Goal: Answer question/provide support: Share knowledge or assist other users

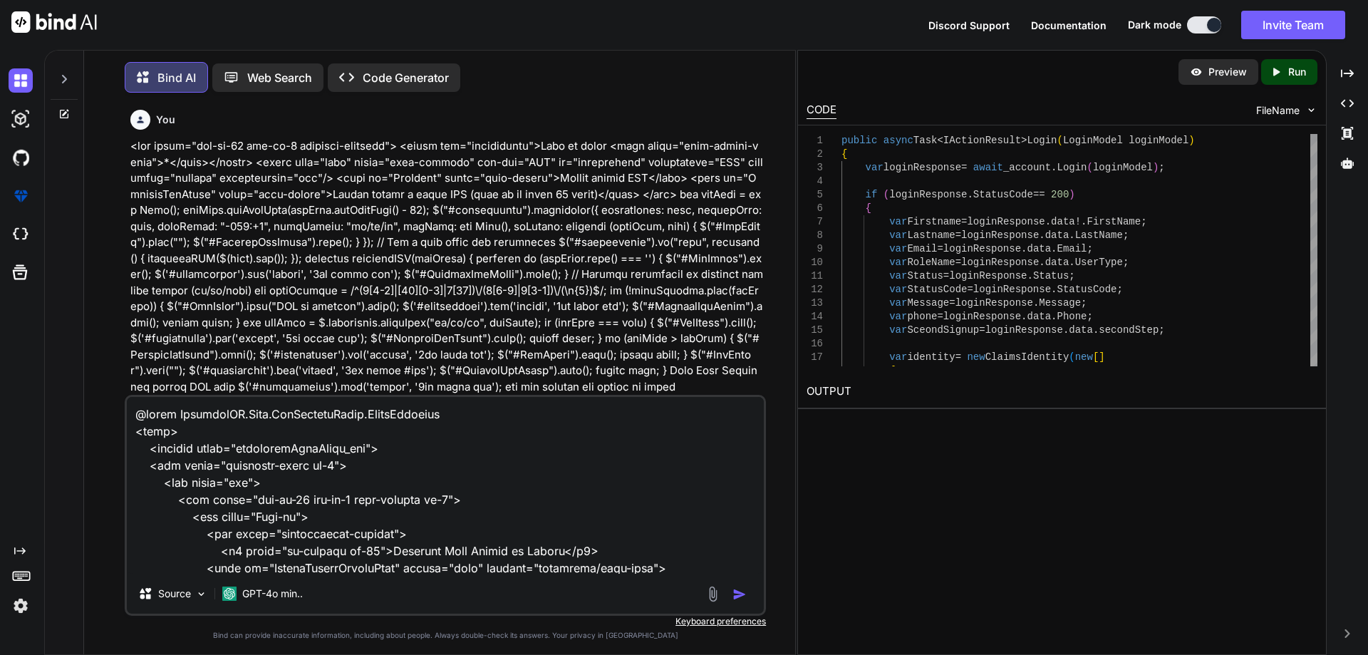
scroll to position [3097, 0]
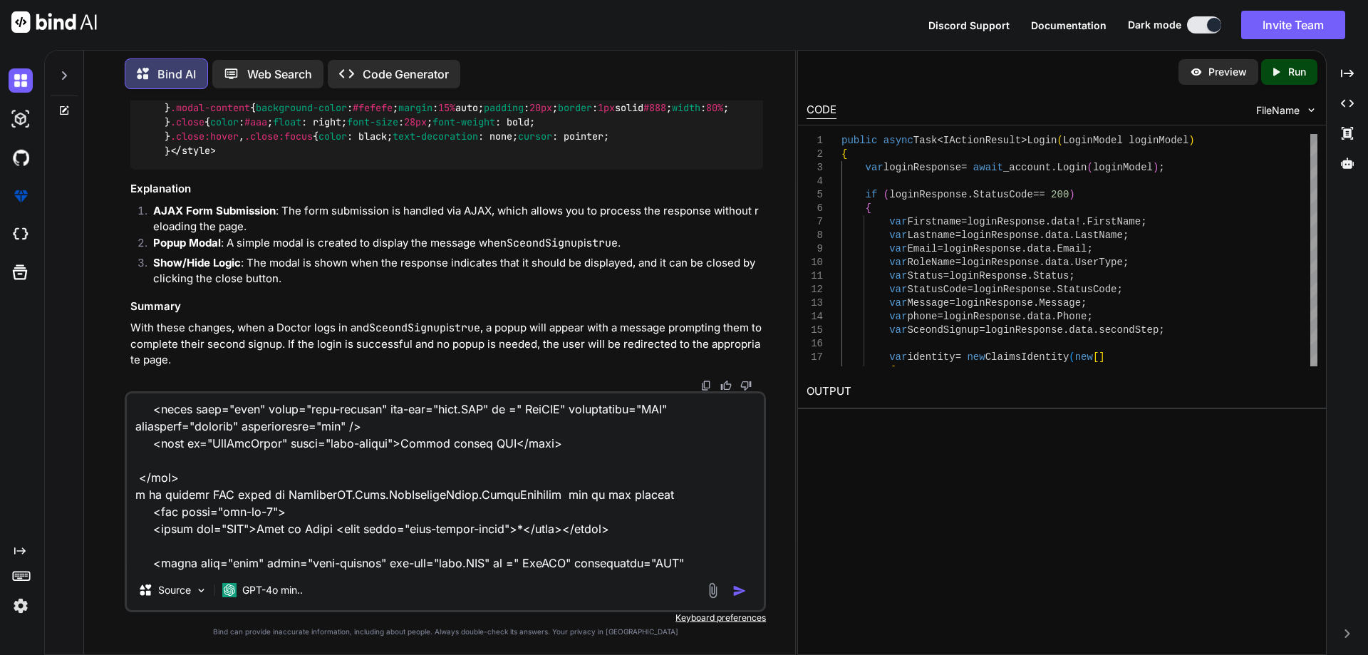
type textarea "x"
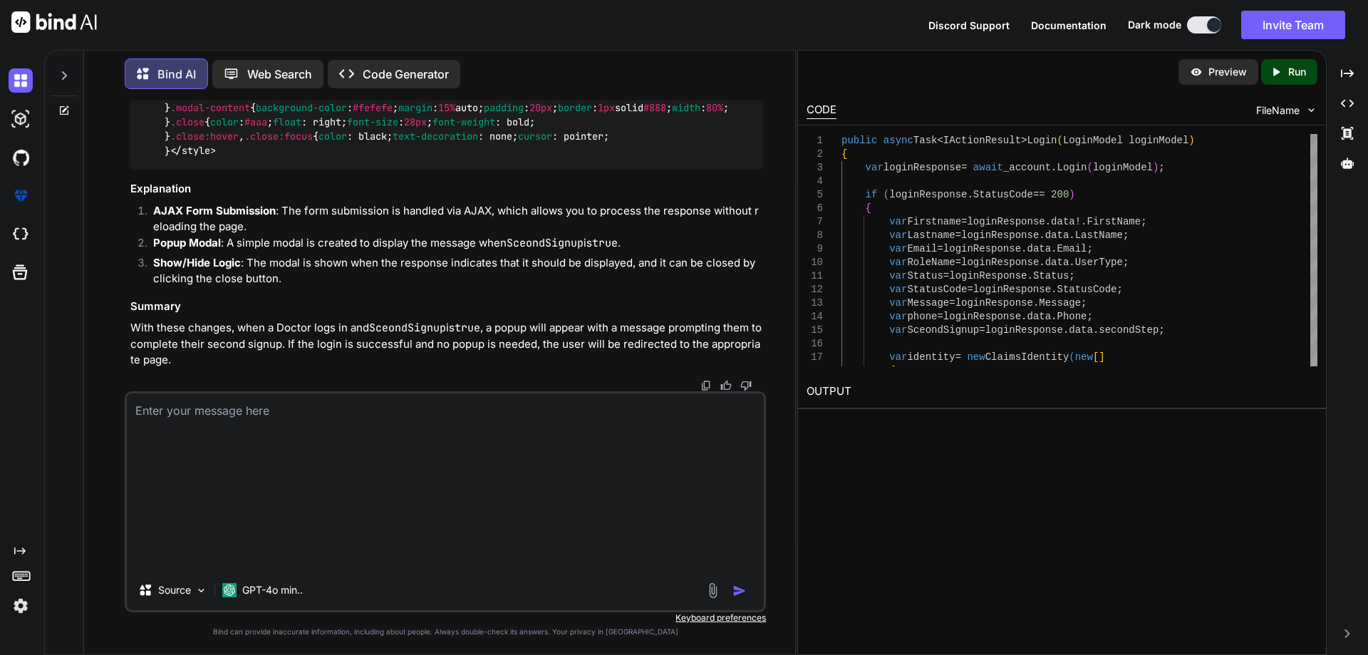
scroll to position [80551, 0]
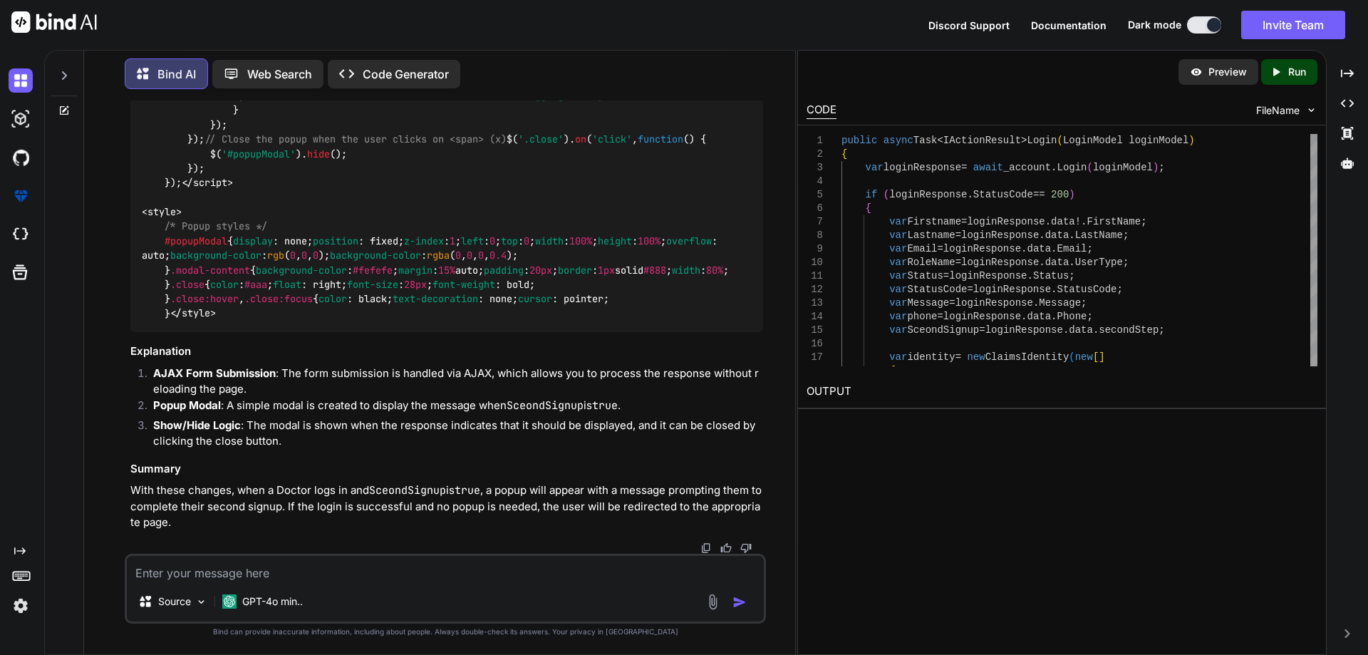
type textarea "public async Task<LoginResponse> Login(LoginModel login) { try { var apiBaseUrl…"
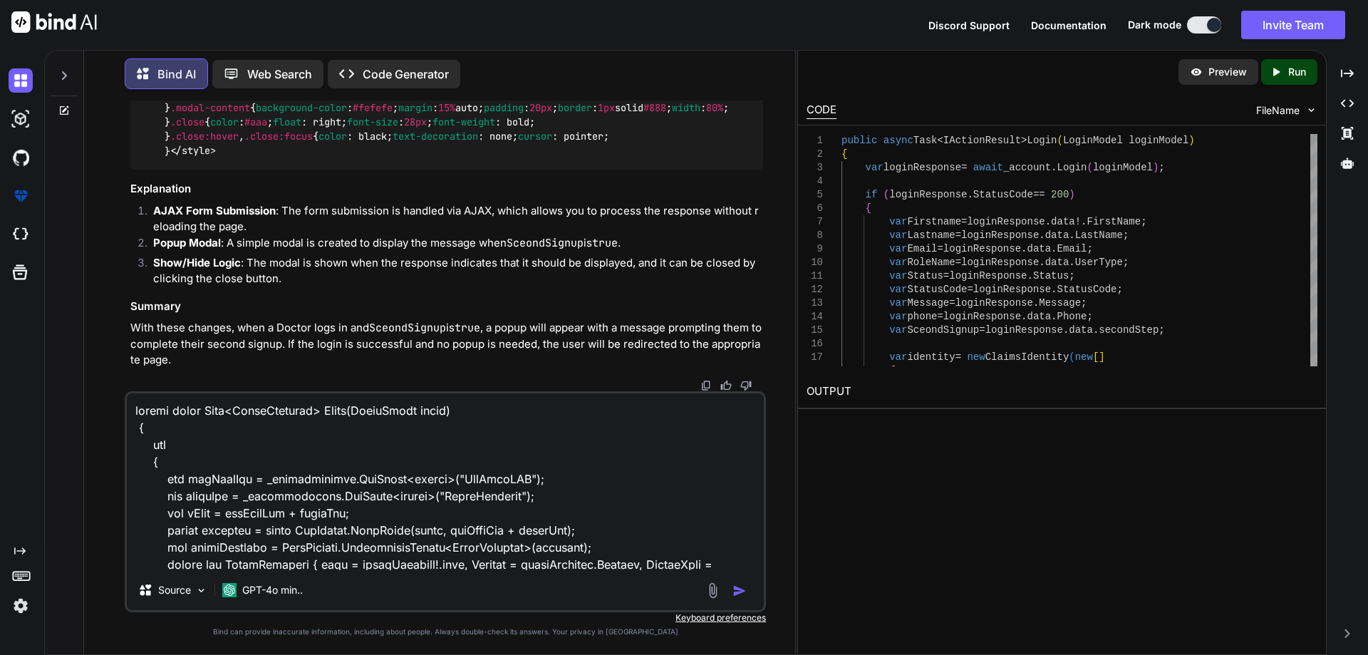
scroll to position [80584, 0]
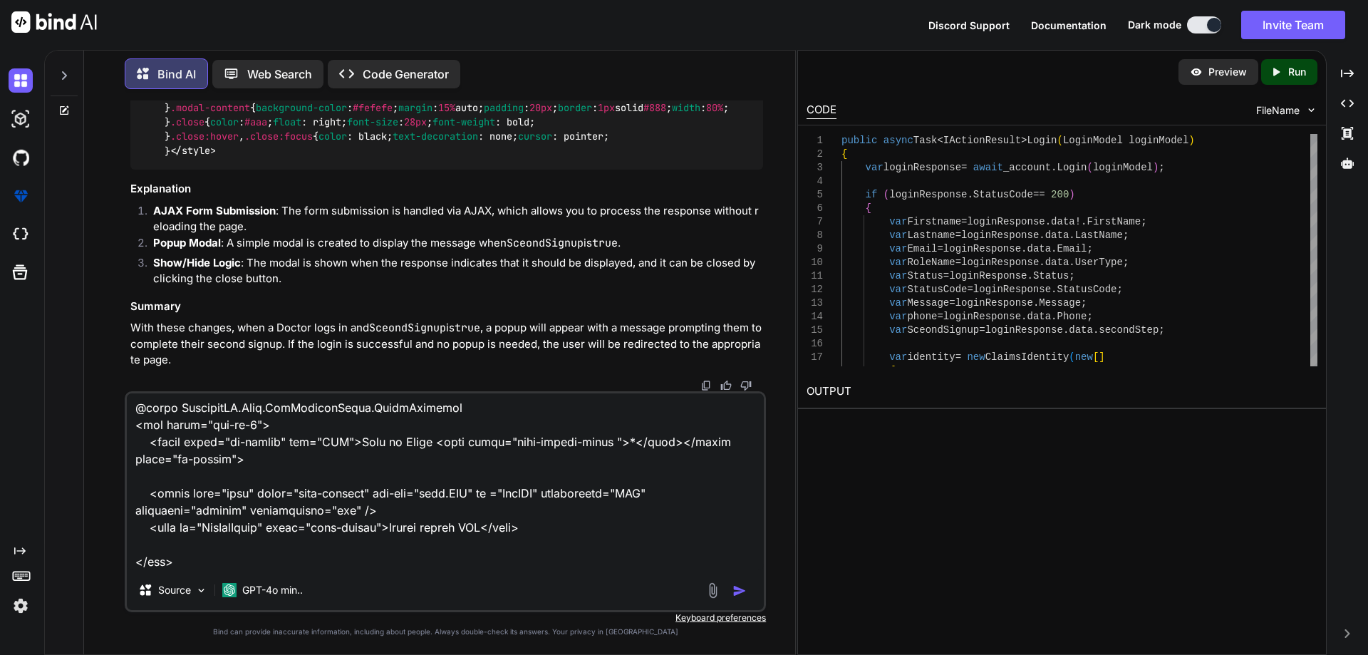
type textarea "x"
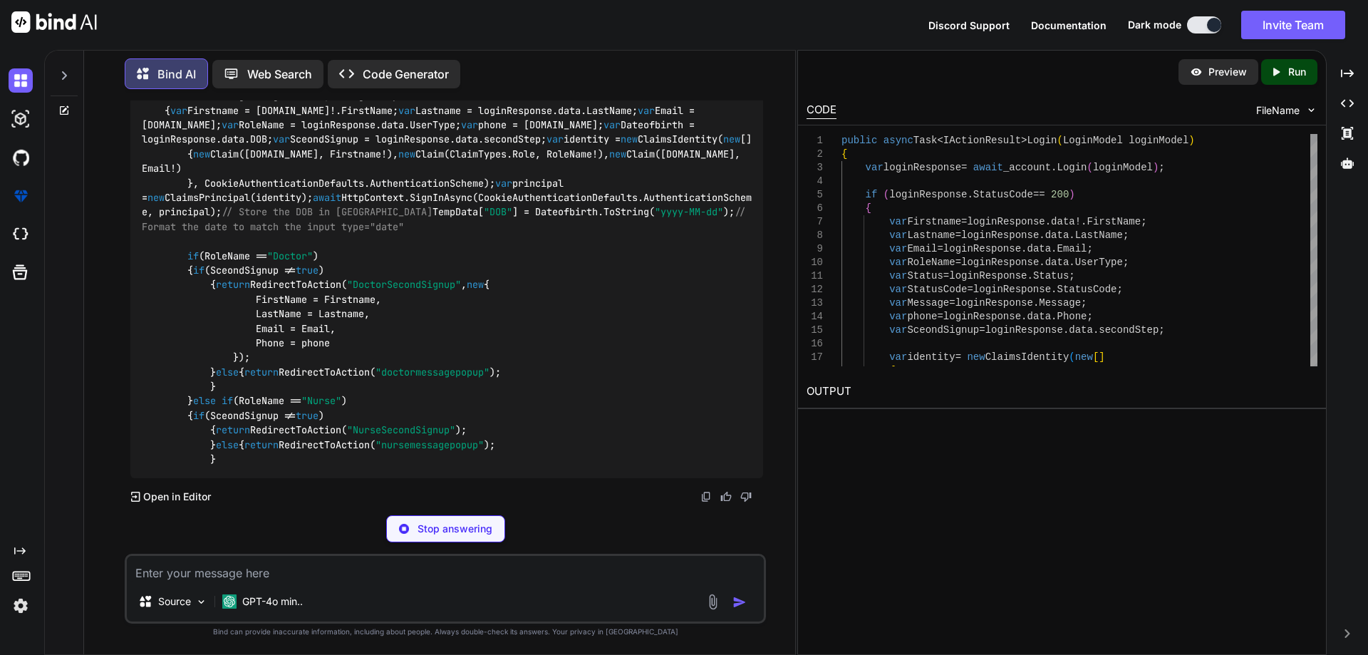
scroll to position [81509, 0]
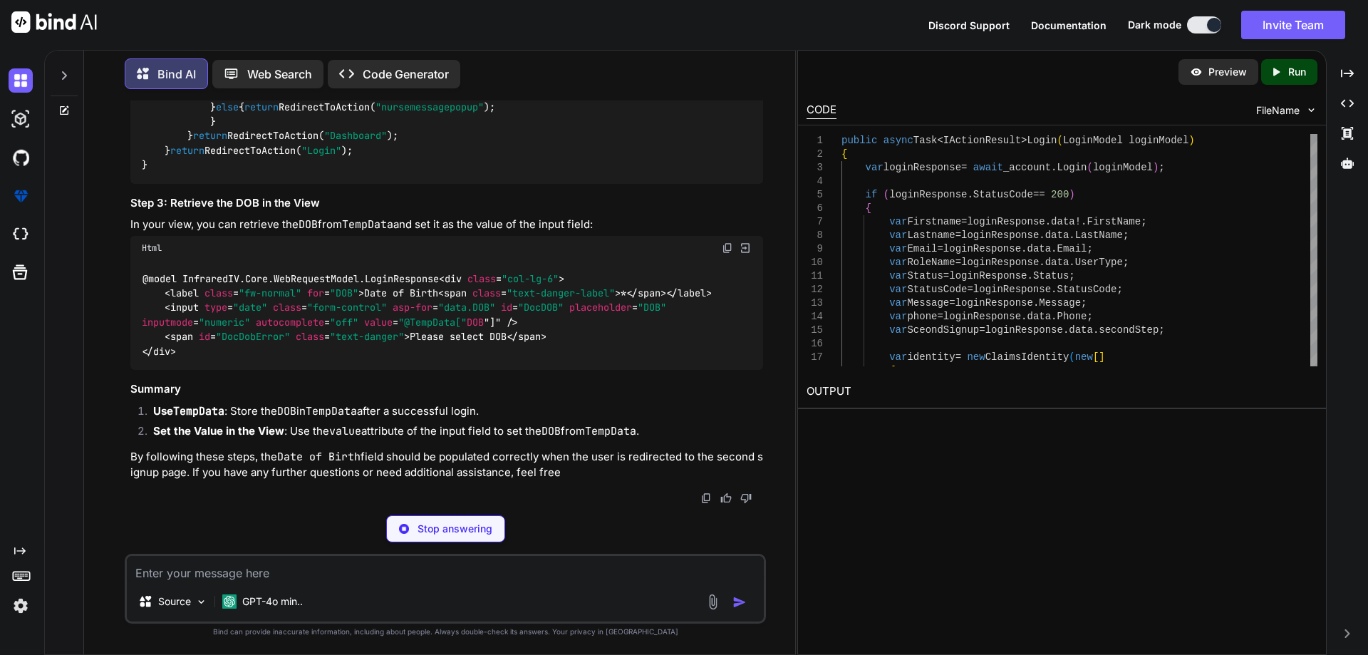
type textarea "x"
type textarea "return RedirectToAction("Login"); }"
type textarea "x"
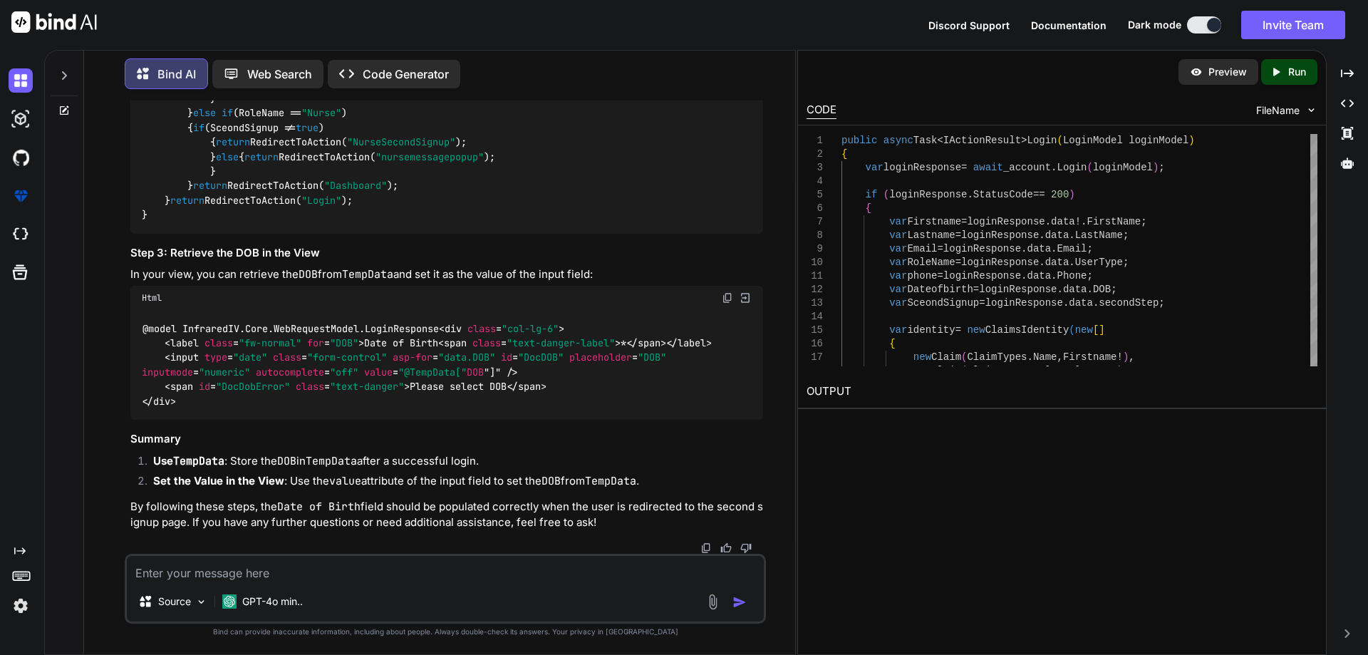
scroll to position [81936, 0]
click at [234, 217] on code "public async Task<IActionResult> Login ( LoginModel loginModel ) { var loginRes…" at bounding box center [447, 4] width 610 height 436
drag, startPoint x: 189, startPoint y: 419, endPoint x: 204, endPoint y: 430, distance: 18.4
click at [204, 222] on code "public async Task<IActionResult> Login ( LoginModel loginModel ) { var loginRes…" at bounding box center [447, 4] width 610 height 436
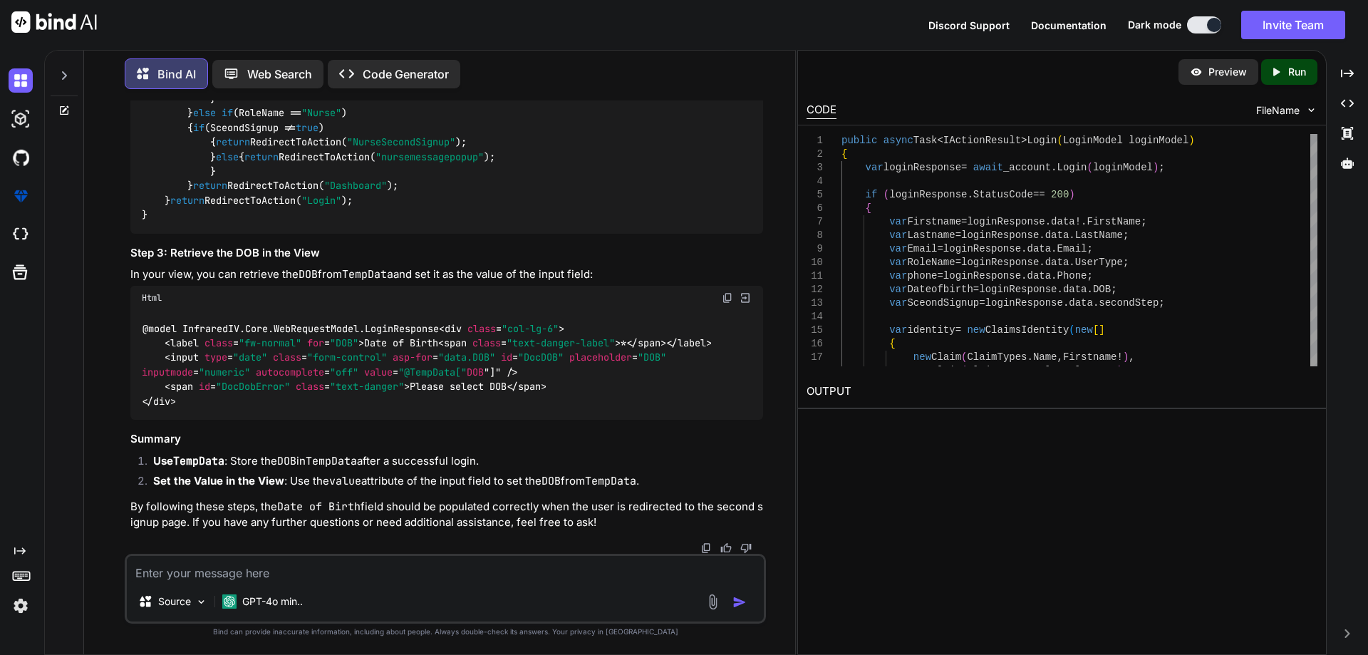
copy code "TempData[ "DOB" ] = Dateofbirth.ToString( "yyyy-MM-dd" ); // Format the date to…"
drag, startPoint x: 366, startPoint y: 418, endPoint x: 510, endPoint y: 418, distance: 143.2
click at [510, 378] on span "< input type = "date" class = "form-control" asp-for = "data.DOB" id = "DocDOB"…" at bounding box center [407, 364] width 530 height 27
copy span "value = "@TempData[" DOB "]""
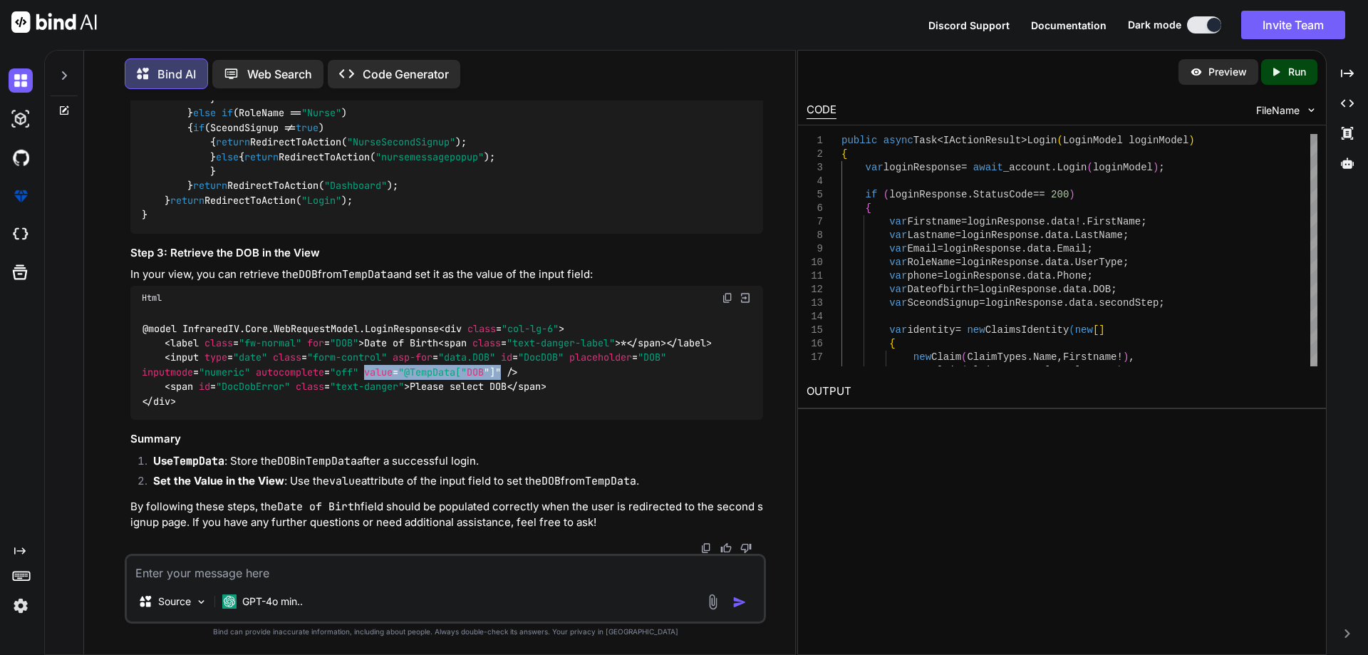
scroll to position [82693, 0]
click at [280, 572] on textarea at bounding box center [445, 569] width 637 height 26
paste textarea "public async Task<LoginResponse> Login(LoginModel login) { try { var apiBaseUrl…"
type textarea "public async Task<LoginResponse> Login(LoginModel login) { try { var apiBaseUrl…"
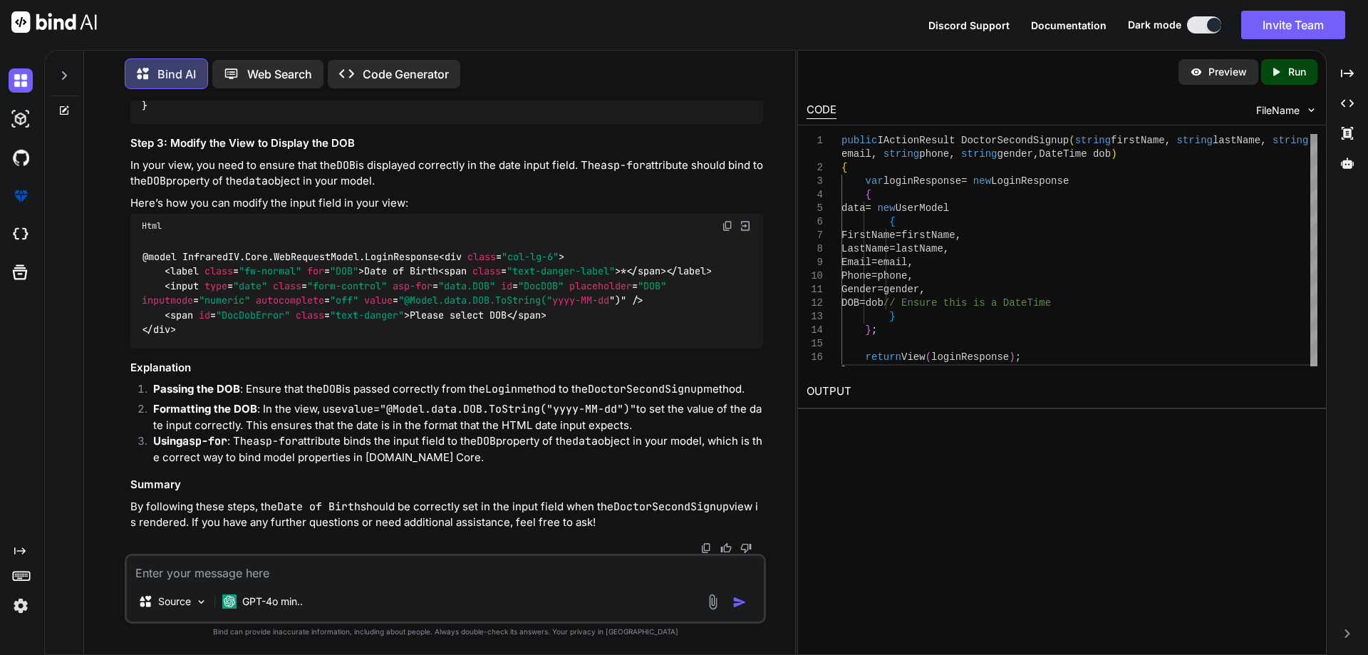
scroll to position [83913, 0]
click at [253, 113] on code "public IActionResult DoctorSecondSignup ( string firstName, string lastName, st…" at bounding box center [447, 18] width 611 height 189
drag, startPoint x: 226, startPoint y: 323, endPoint x: 298, endPoint y: 324, distance: 72.0
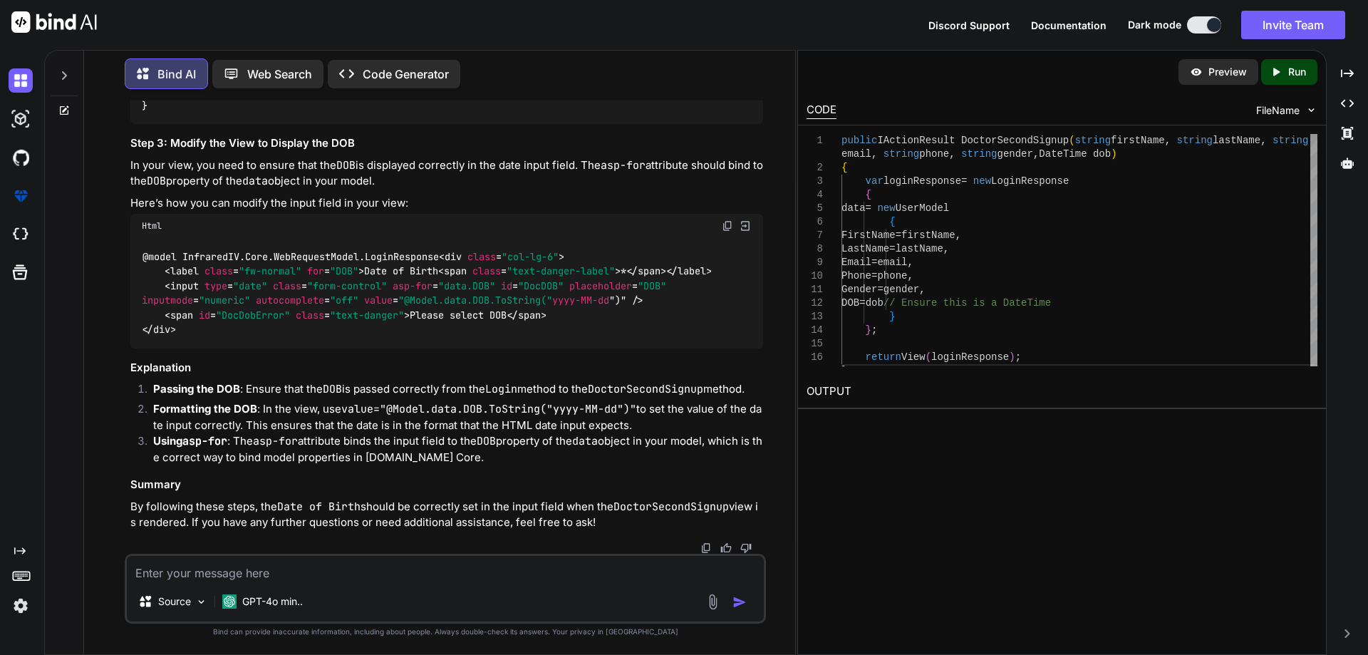
copy span "DateTime dob"
click at [265, 571] on textarea at bounding box center [445, 569] width 637 height 26
click at [302, 576] on textarea at bounding box center [445, 569] width 637 height 26
paste textarea "public async Task<LoginResponse> Login(LoginModel login) { try { var apiBaseUrl…"
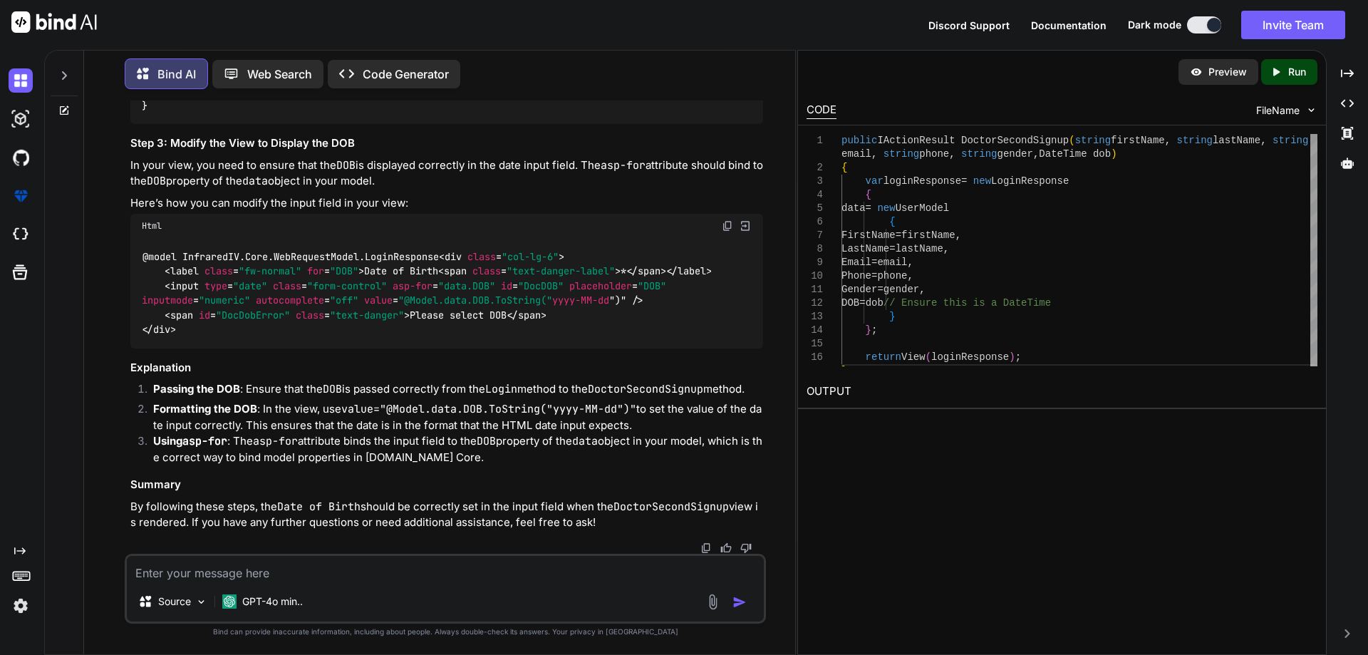
type textarea "public async Task<LoginResponse> Login(LoginModel login) { try { var apiBaseUrl…"
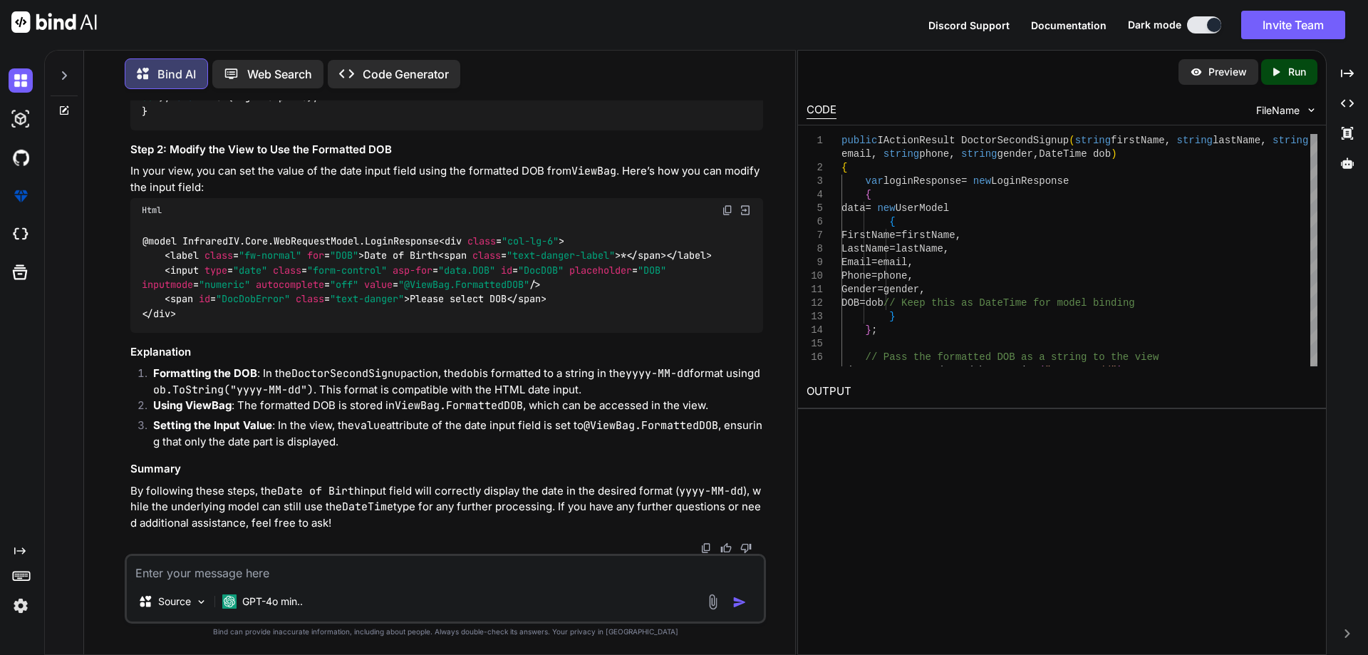
scroll to position [85666, 0]
click at [165, 119] on code "public IActionResult DoctorSecondSignup ( string firstName, string lastName, st…" at bounding box center [447, 17] width 611 height 204
drag, startPoint x: 229, startPoint y: 436, endPoint x: 298, endPoint y: 434, distance: 69.2
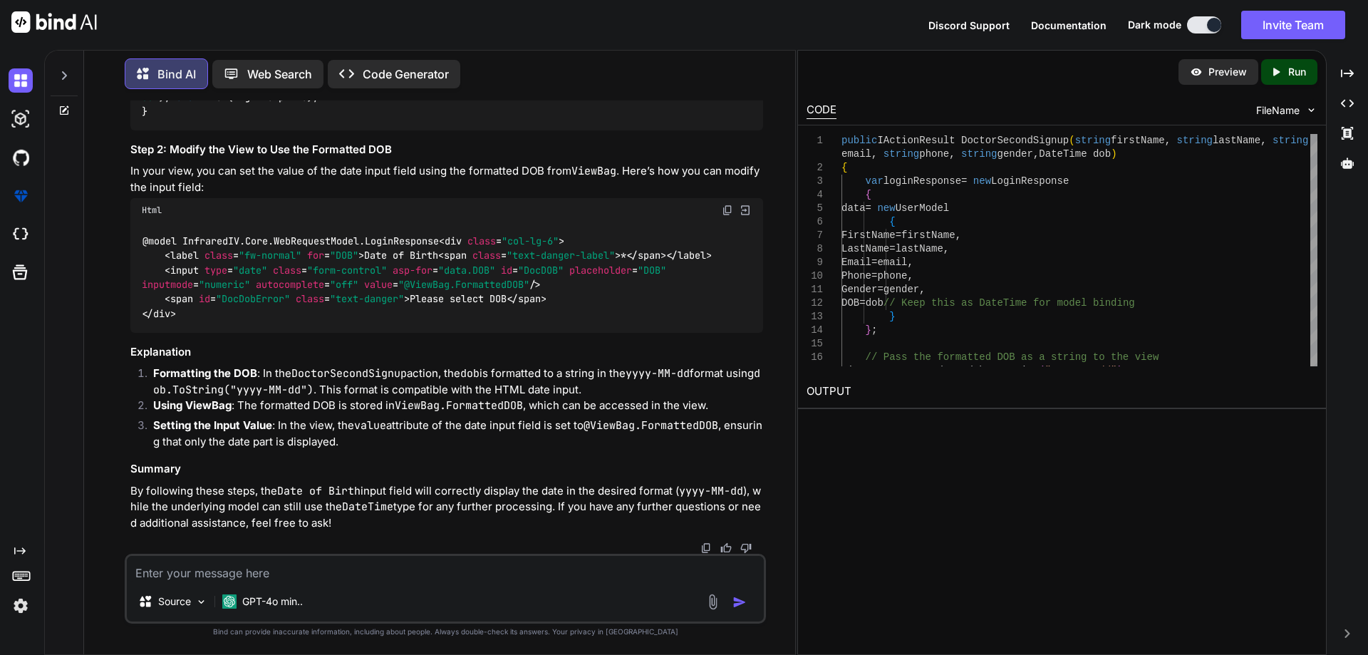
copy span "DateTime dob"
drag, startPoint x: 206, startPoint y: 450, endPoint x: 264, endPoint y: 451, distance: 57.7
click at [264, 119] on code "public IActionResult DoctorSecondSignup ( string firstName, string lastName, st…" at bounding box center [447, 17] width 611 height 204
copy code "DOB = dob"
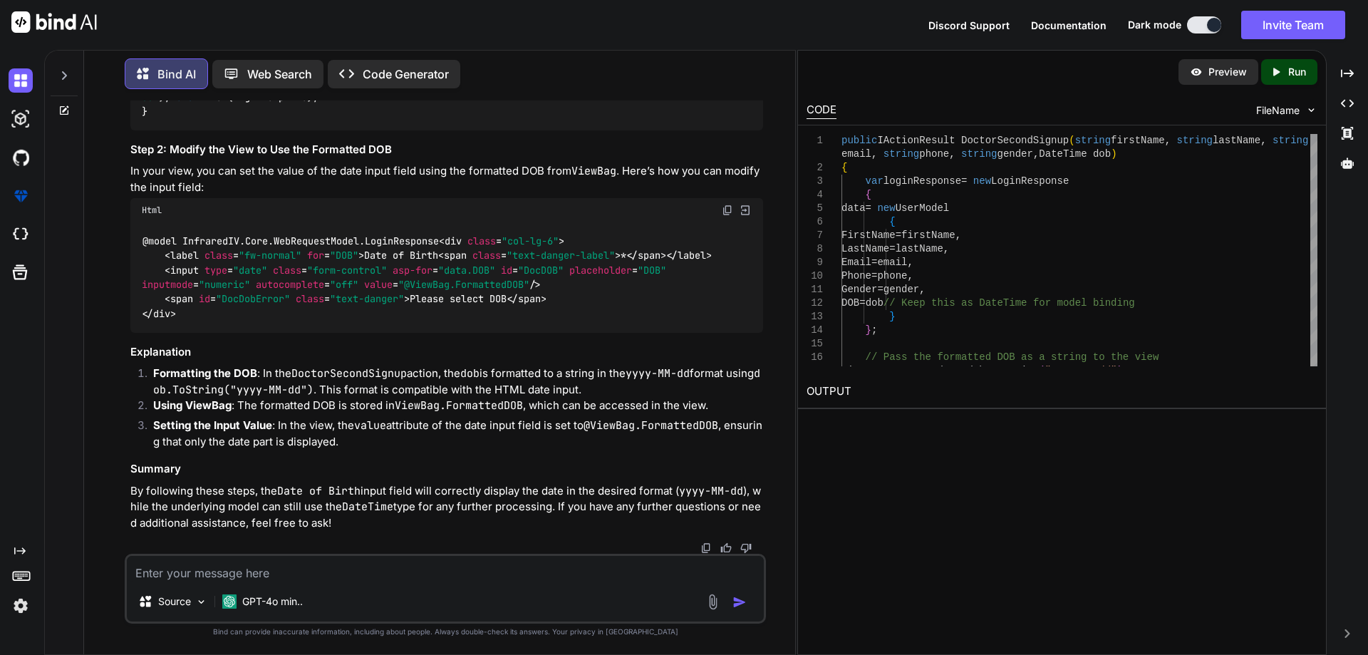
drag, startPoint x: 227, startPoint y: 289, endPoint x: 297, endPoint y: 292, distance: 69.9
copy span "DateTime dob"
drag, startPoint x: 397, startPoint y: 333, endPoint x: 467, endPoint y: 333, distance: 69.8
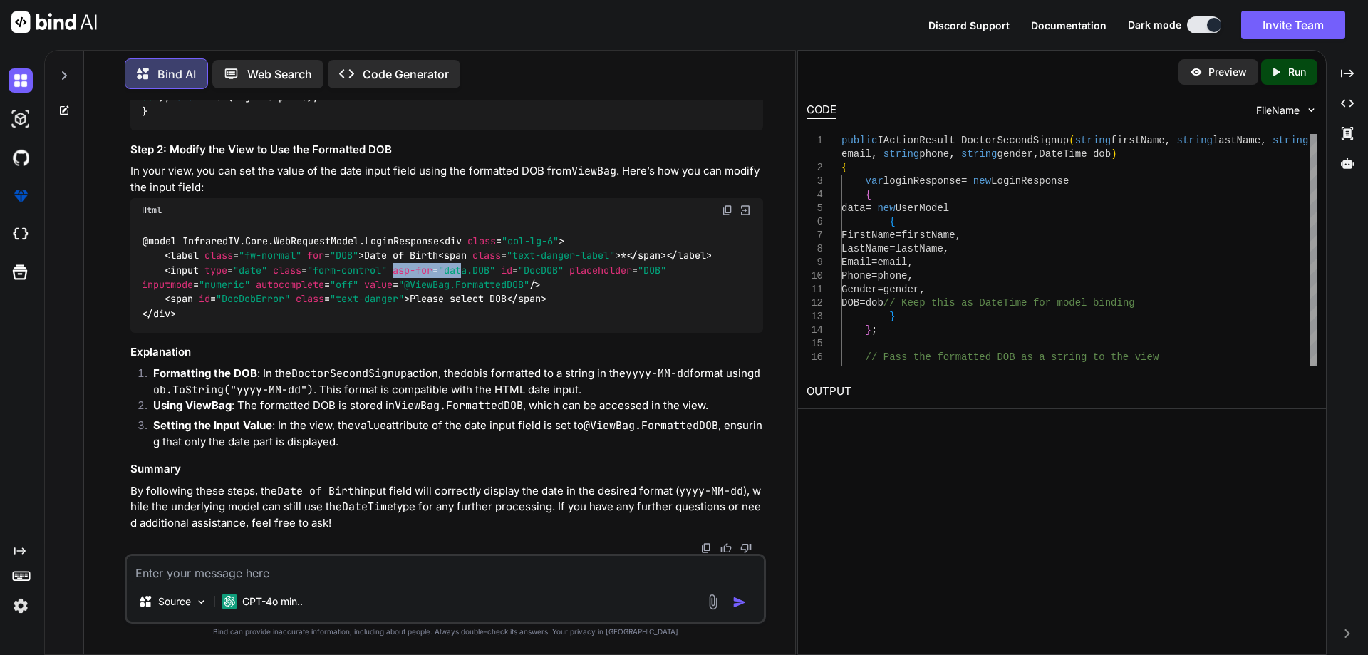
click at [467, 291] on span "< input type = "date" class = "form-control" asp-for = "data.DOB" id = "DocDOB"…" at bounding box center [407, 277] width 530 height 27
drag, startPoint x: 370, startPoint y: 343, endPoint x: 539, endPoint y: 341, distance: 168.9
click at [539, 291] on span "< input type = "date" class = "form-control" asp-for = "data.DOB" id = "DocDOB"…" at bounding box center [407, 277] width 530 height 27
copy span "value = "@ViewBag.FormattedDOB""
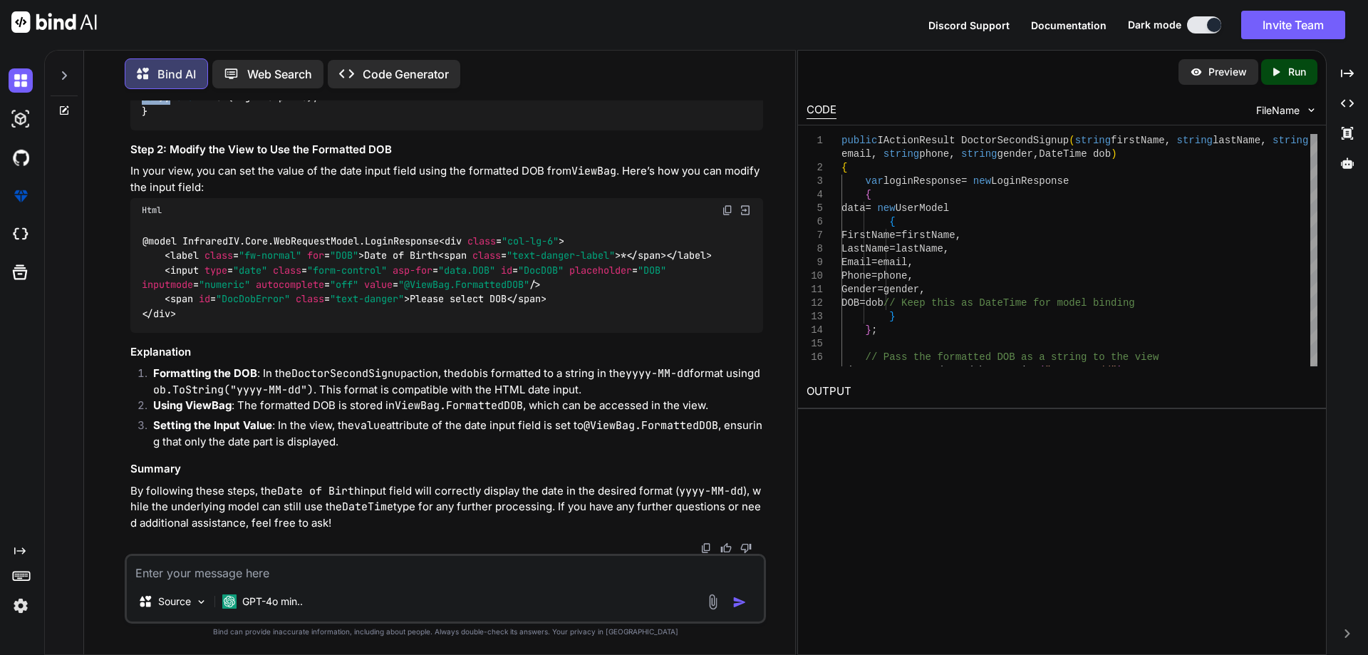
drag, startPoint x: 164, startPoint y: 310, endPoint x: 491, endPoint y: 316, distance: 327.2
click at [491, 130] on div "public IActionResult DoctorSecondSignup ( string firstName, string lastName, st…" at bounding box center [446, 17] width 633 height 226
copy code "ViewBag.FormattedDOB = dob.ToString( "yyyy-MM-dd" );"
drag, startPoint x: 189, startPoint y: 263, endPoint x: 497, endPoint y: 272, distance: 308.7
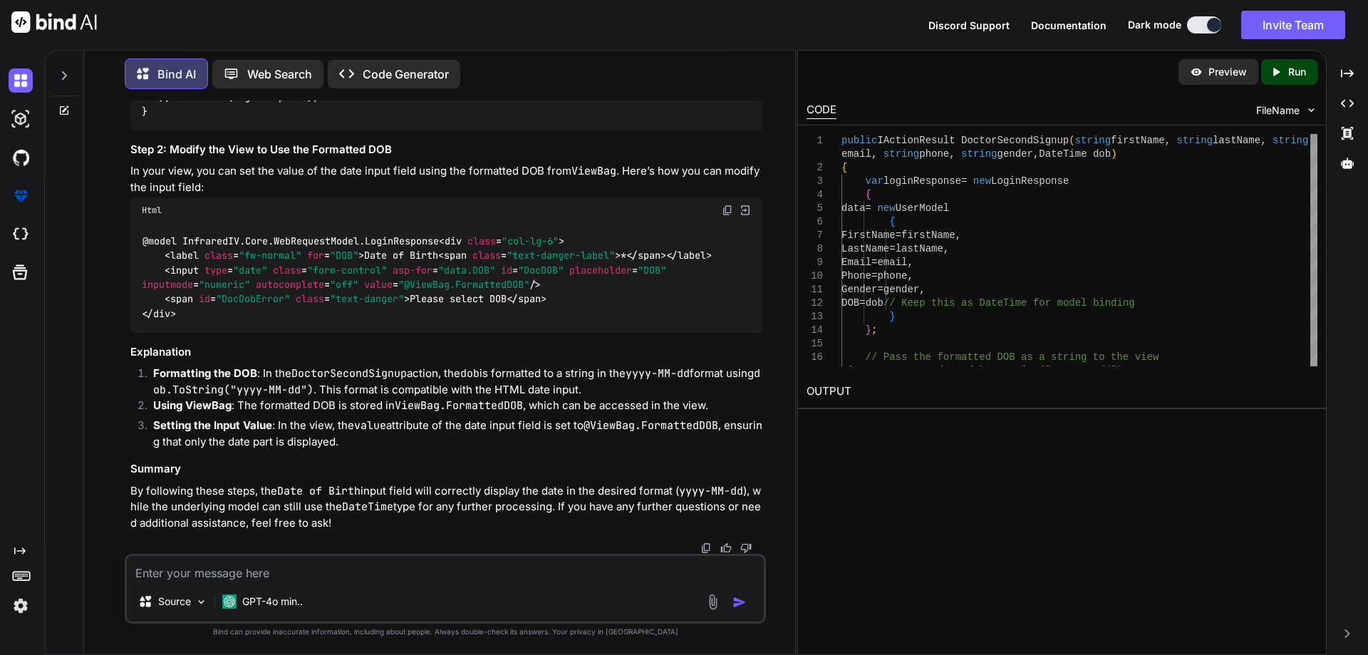
click at [328, 574] on textarea at bounding box center [445, 569] width 637 height 26
paste textarea "public async Task<IActionResult> Login(LoginModel loginModel) { var loginRespon…"
type textarea "public async Task<IActionResult> Login(LoginModel loginModel) { var loginRespon…"
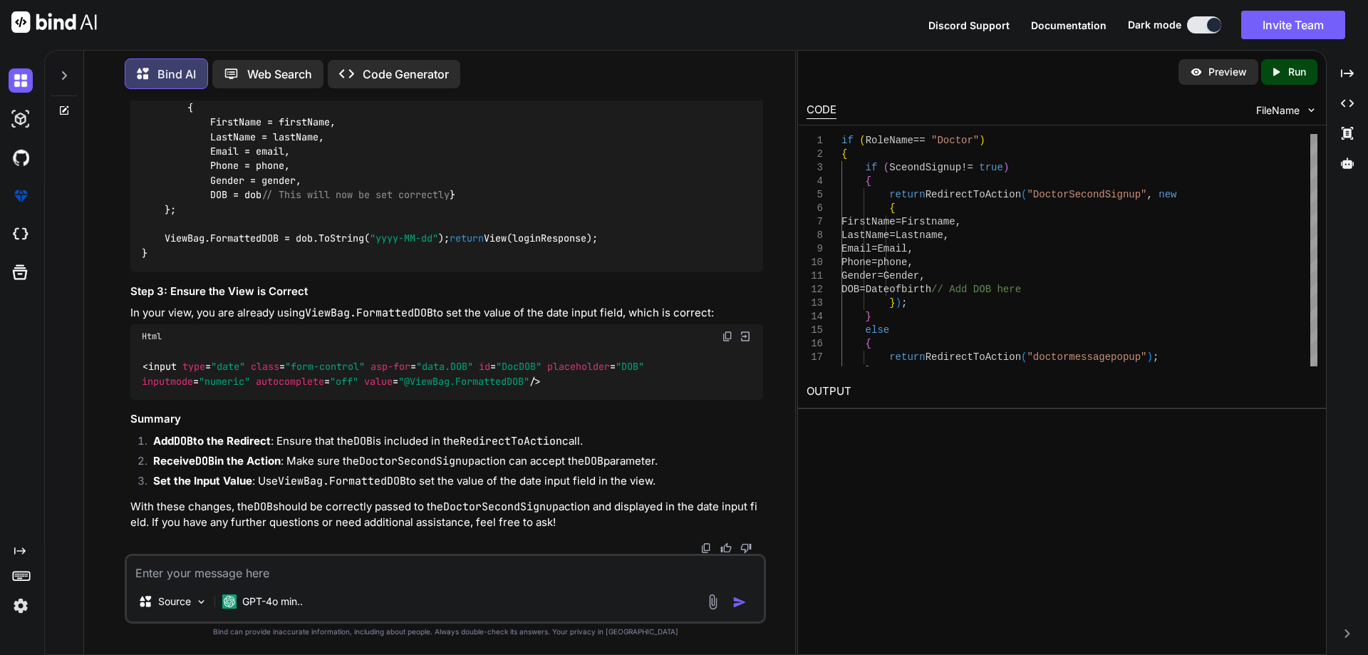
scroll to position [86770, 0]
drag, startPoint x: 212, startPoint y: 470, endPoint x: 311, endPoint y: 473, distance: 98.4
copy code "DOB = Dateofbirth"
click at [263, 558] on textarea at bounding box center [445, 569] width 637 height 26
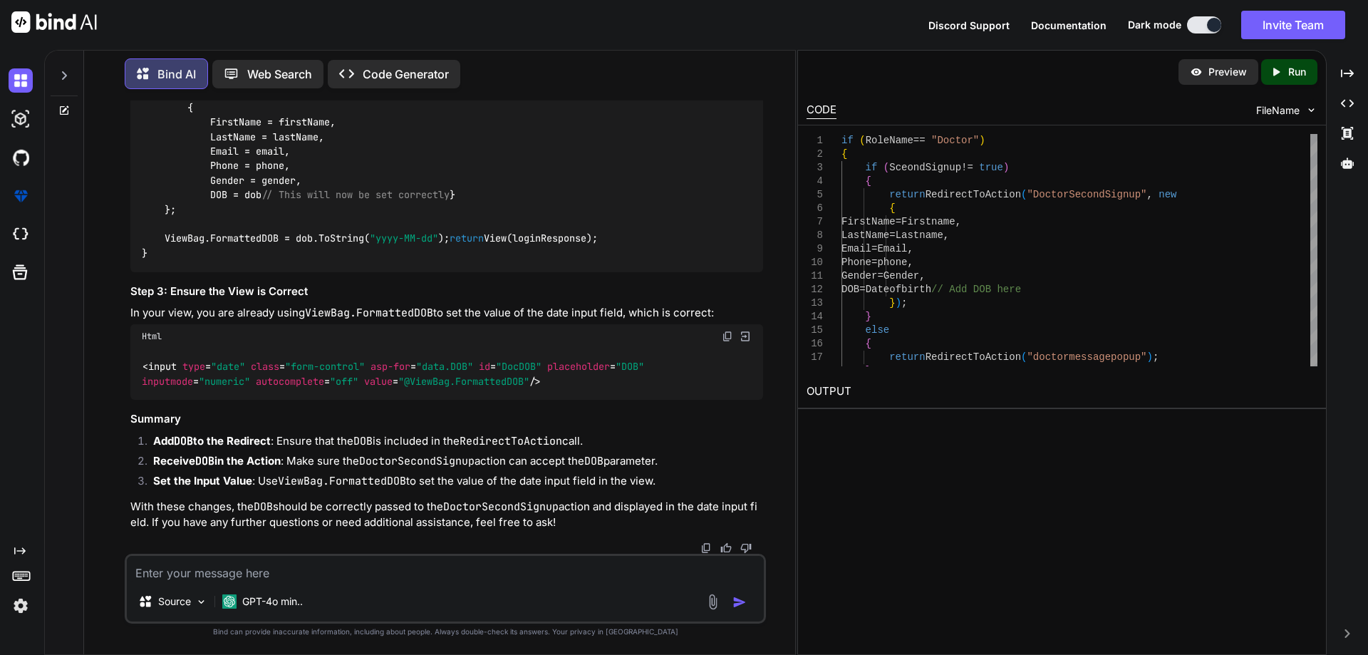
paste textarea "public IActionResult DoctorSecondSignup(string firstName, string lastName, stri…"
type textarea "public IActionResult DoctorSecondSignup(string firstName, string lastName, stri…"
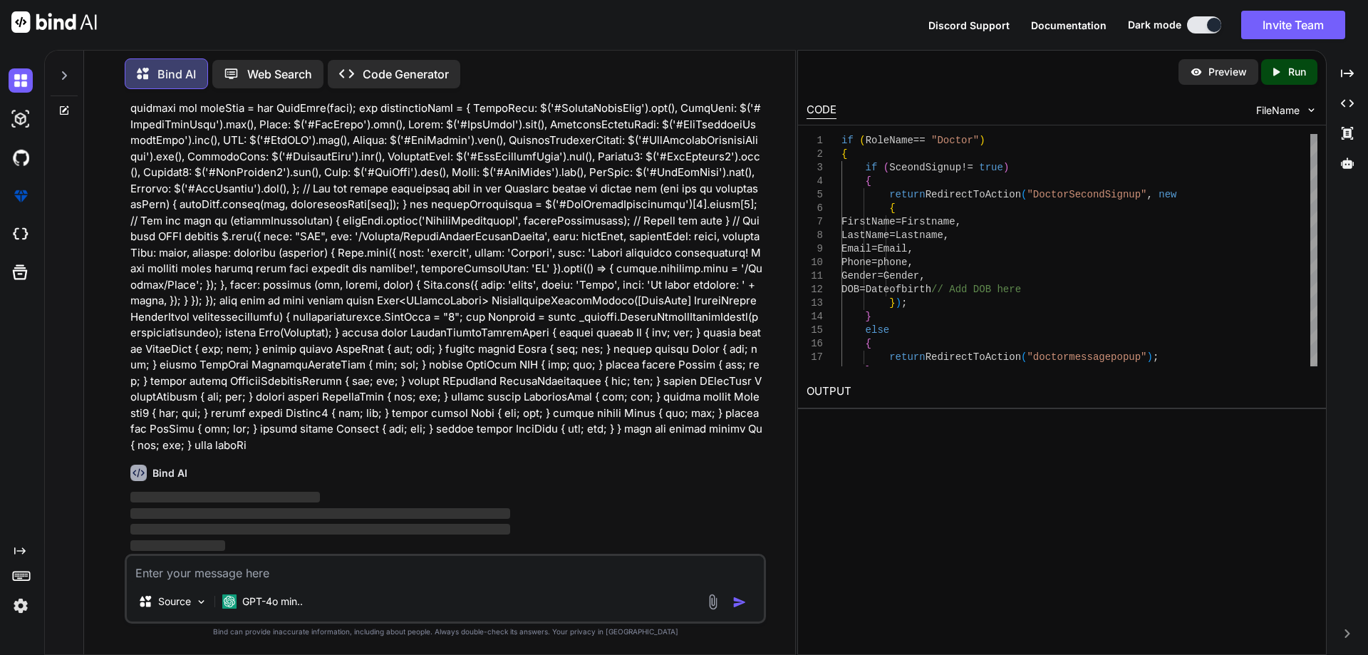
scroll to position [88929, 0]
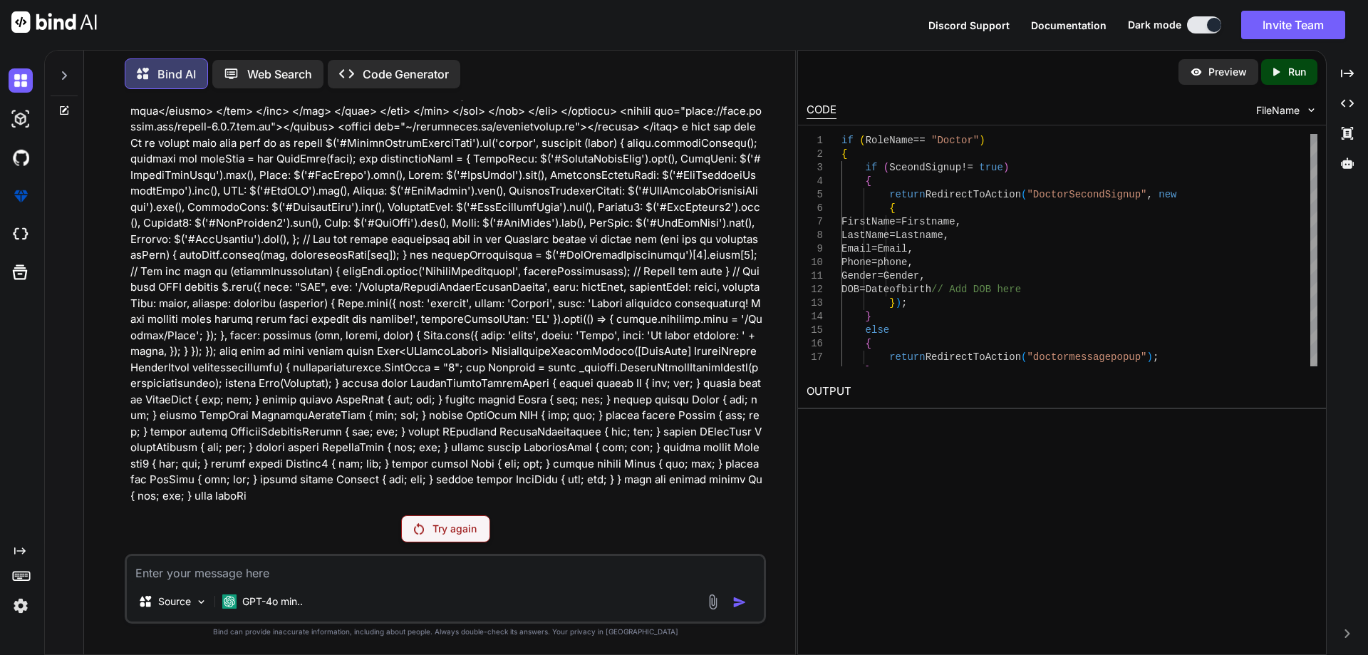
click at [435, 530] on p "Try again" at bounding box center [455, 529] width 44 height 14
click at [453, 533] on p "Try again" at bounding box center [455, 529] width 44 height 14
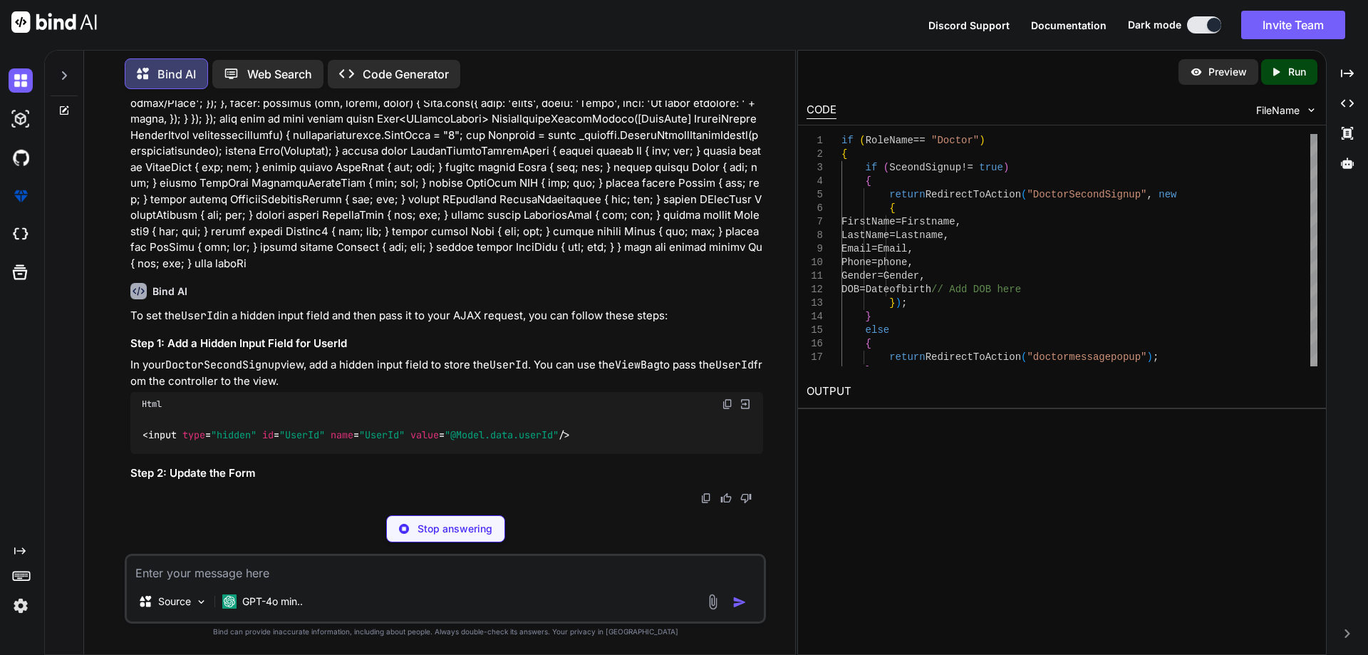
scroll to position [89111, 0]
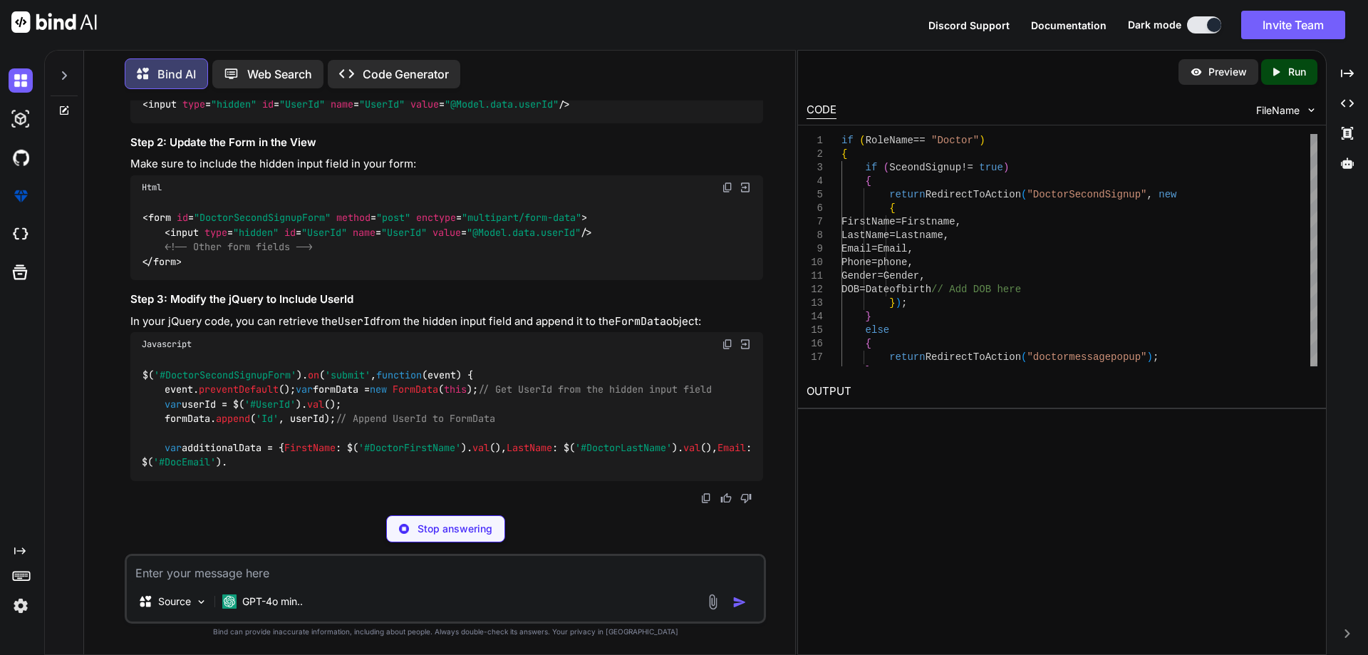
drag, startPoint x: 140, startPoint y: 432, endPoint x: 606, endPoint y: 439, distance: 466.1
click at [606, 123] on div "< input type = "hidden" id = "UserId" name = "UserId" value = "@Model.data.user…" at bounding box center [446, 104] width 633 height 37
copy span "< input type = "hidden" id = "UserId" name = "UserId" value = "@Model.data.user…"
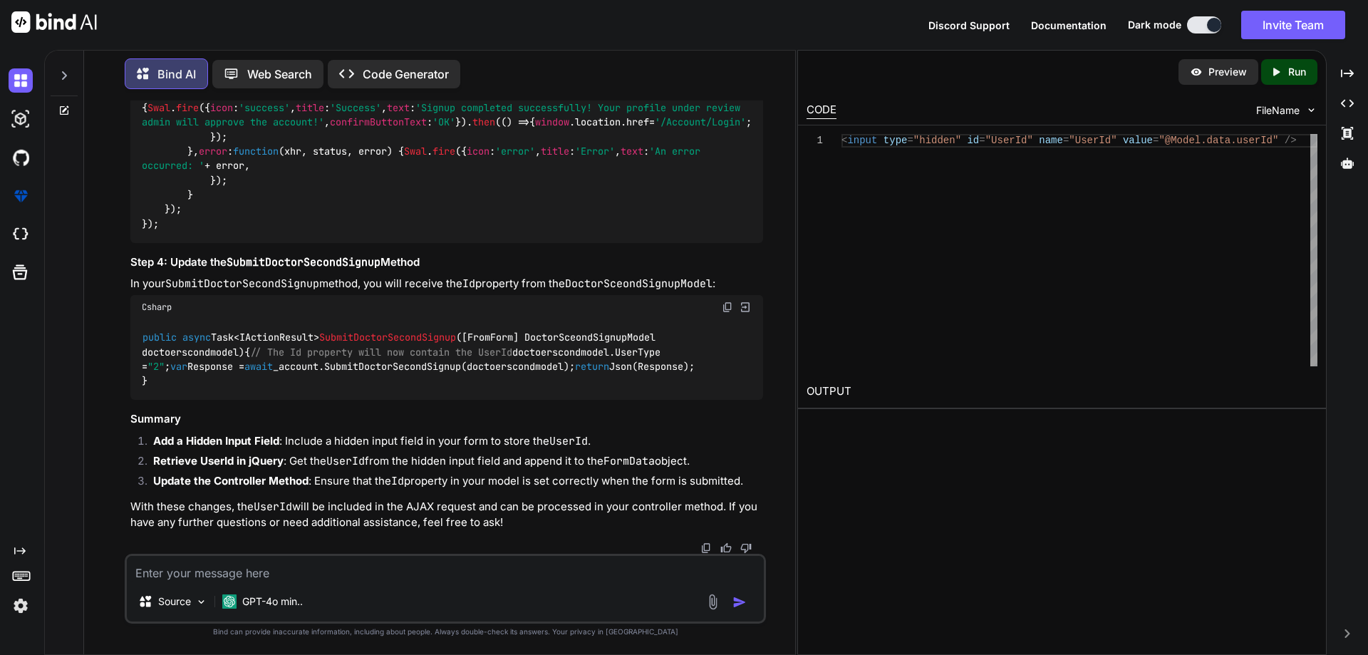
scroll to position [89610, 0]
drag, startPoint x: 162, startPoint y: 293, endPoint x: 341, endPoint y: 308, distance: 179.5
click at [341, 232] on code "$( '#DoctorSecondSignupForm' ). on ( 'submit' , function ( event ) { event. pre…" at bounding box center [450, 21] width 616 height 422
click at [356, 242] on div "$( '#DoctorSecondSignupForm' ). on ( 'submit' , function ( event ) { event. pre…" at bounding box center [446, 20] width 633 height 444
drag, startPoint x: 359, startPoint y: 291, endPoint x: 169, endPoint y: 288, distance: 190.3
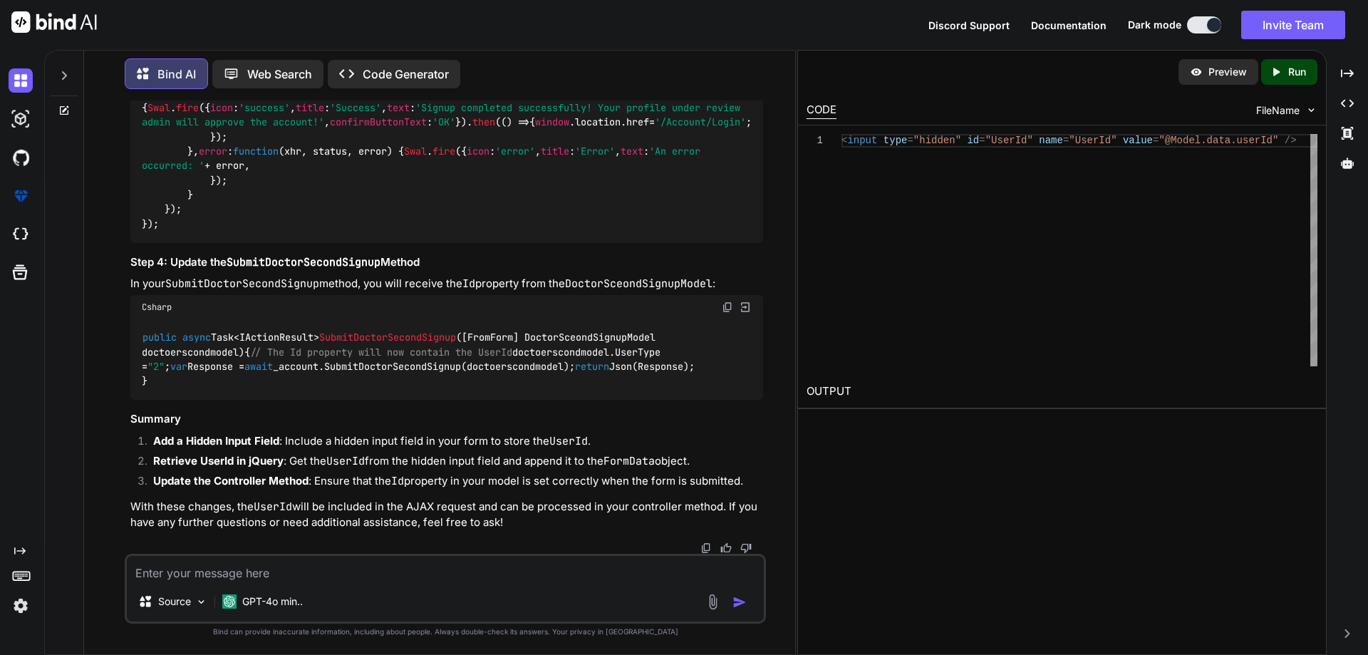
click at [169, 242] on div "$( '#DoctorSecondSignupForm' ). on ( 'submit' , function ( event ) { event. pre…" at bounding box center [446, 20] width 633 height 444
drag, startPoint x: 165, startPoint y: 291, endPoint x: 341, endPoint y: 311, distance: 177.8
click at [341, 232] on code "$( '#DoctorSecondSignupForm' ). on ( 'submit' , function ( event ) { event. pre…" at bounding box center [450, 21] width 616 height 422
click at [328, 576] on textarea at bounding box center [445, 569] width 637 height 26
paste textarea "public async Task<IActionResult> Login(LoginModel loginModel) { var loginRespon…"
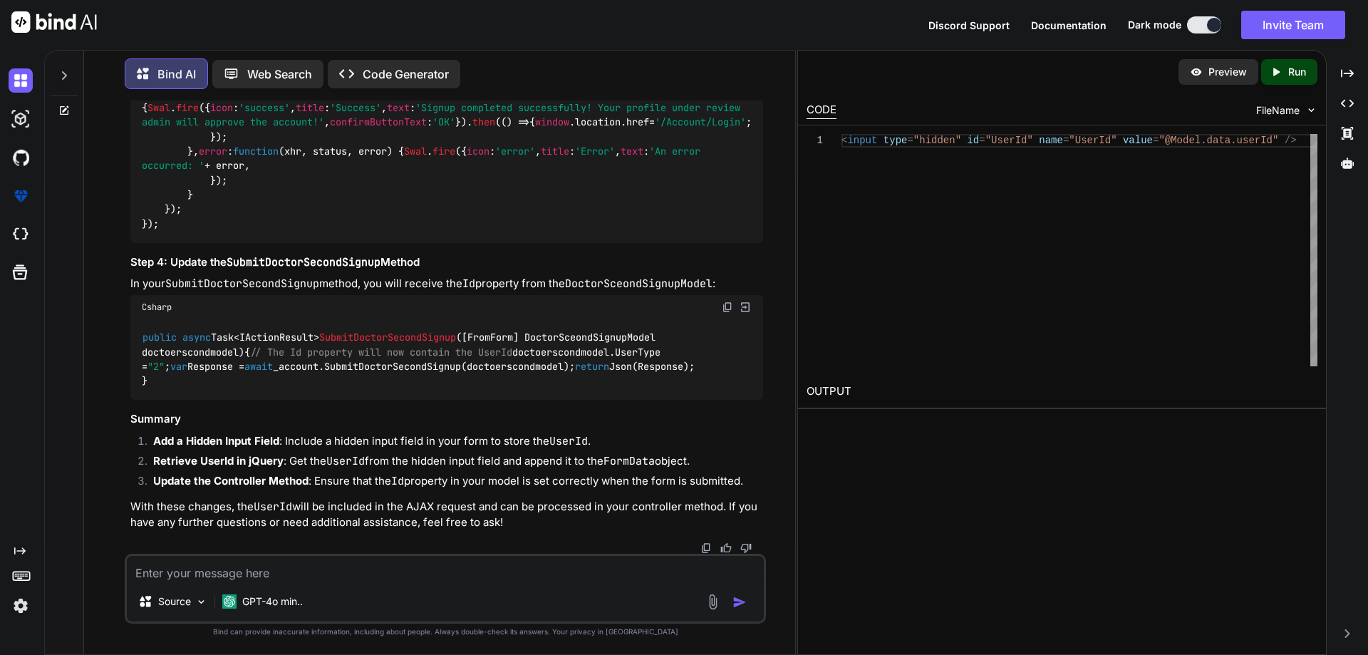
type textarea "public async Task<IActionResult> Login(LoginModel loginModel) { var loginRespon…"
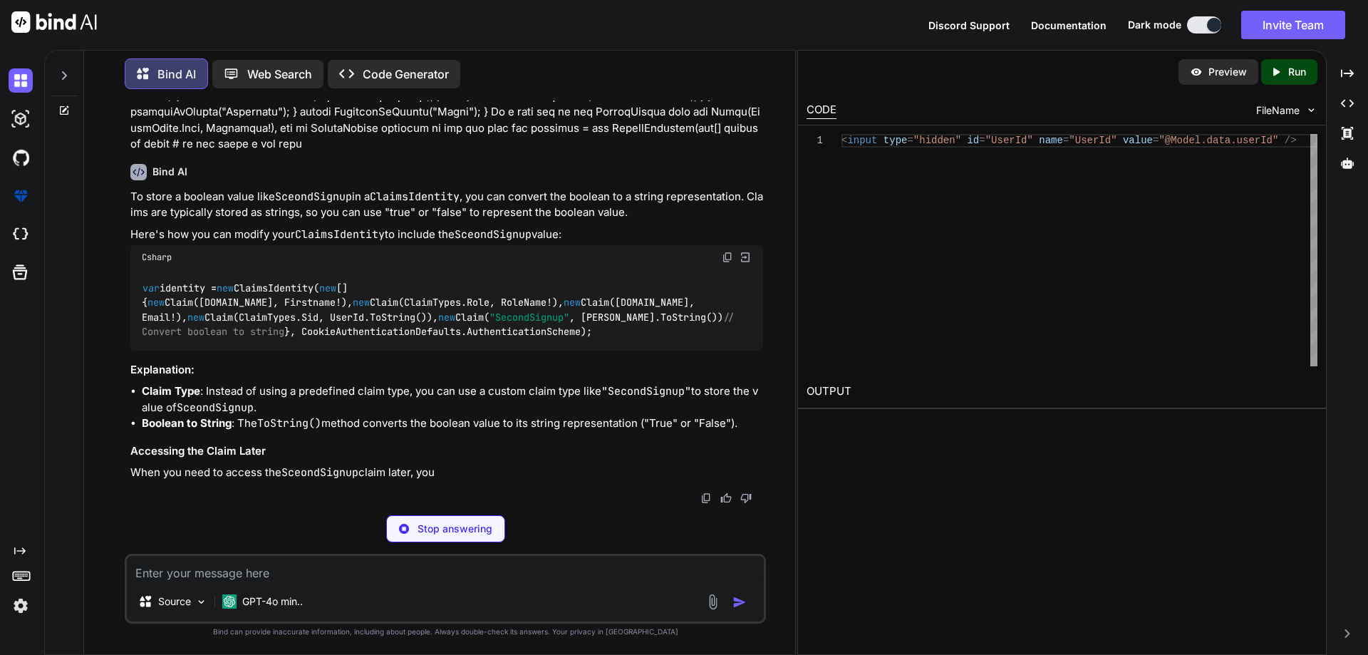
scroll to position [91185, 0]
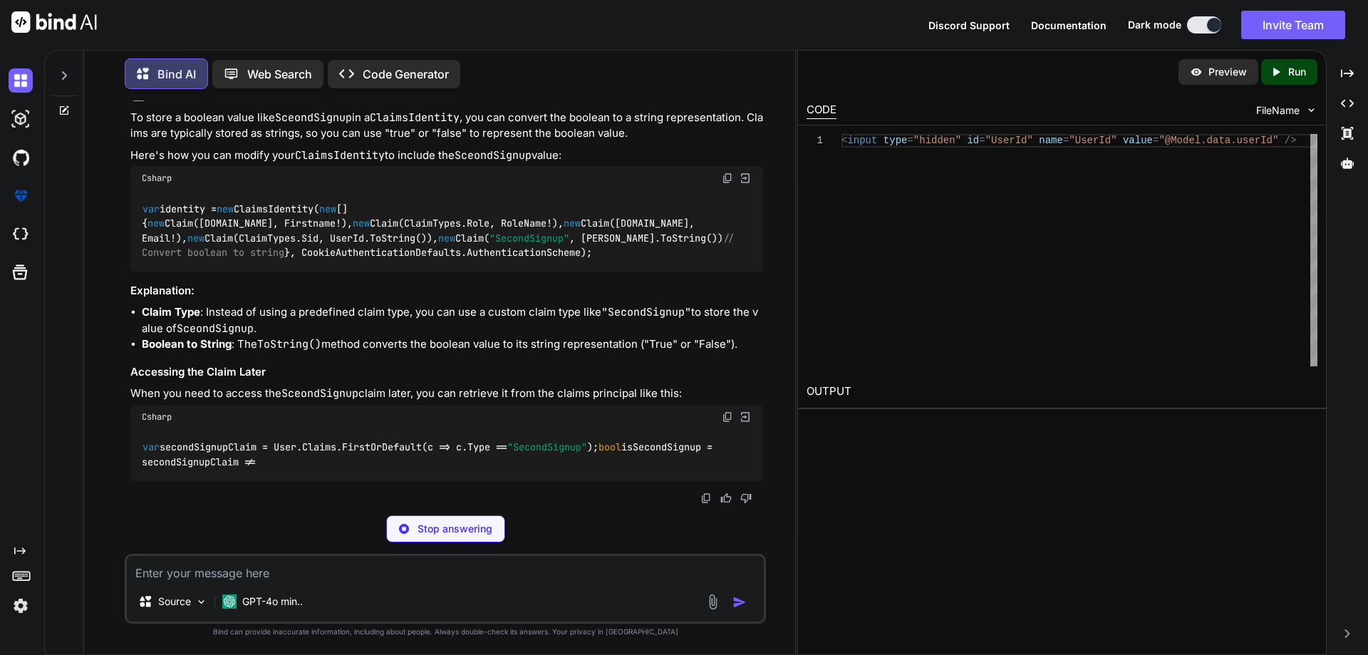
click at [490, 244] on span ""SecondSignup"" at bounding box center [530, 238] width 80 height 13
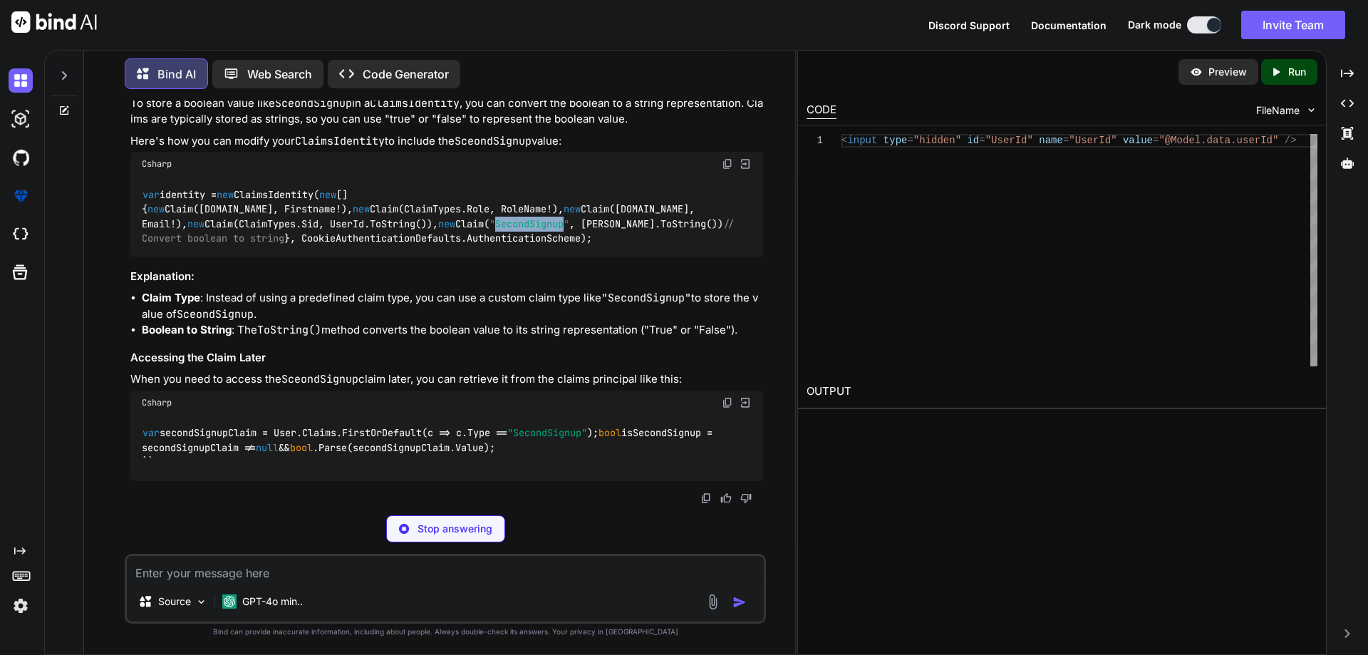
click at [490, 230] on span ""SecondSignup"" at bounding box center [530, 223] width 80 height 13
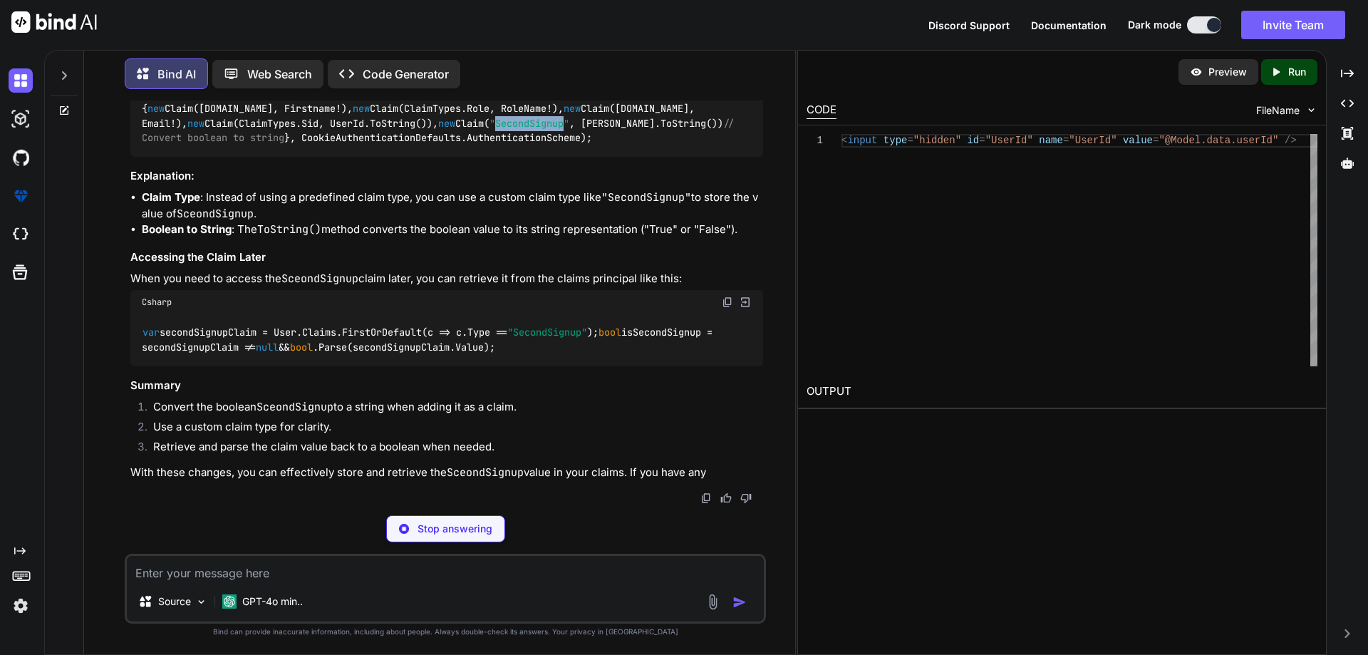
scroll to position [91257, 0]
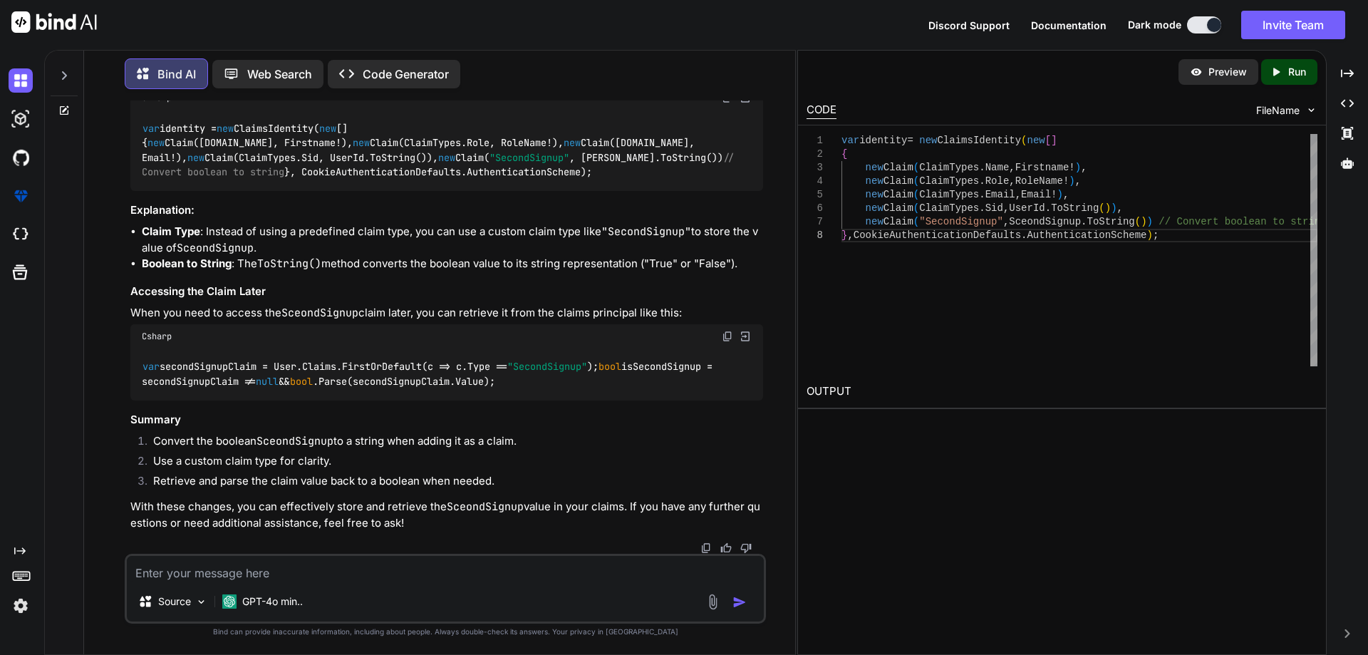
click at [351, 180] on code "var identity = new ClaimsIdentity( new [] { new Claim([DOMAIN_NAME], Firstname!…" at bounding box center [441, 150] width 599 height 58
click at [536, 178] on span "// Convert boolean to string" at bounding box center [441, 164] width 599 height 27
drag, startPoint x: 165, startPoint y: 390, endPoint x: 456, endPoint y: 387, distance: 290.8
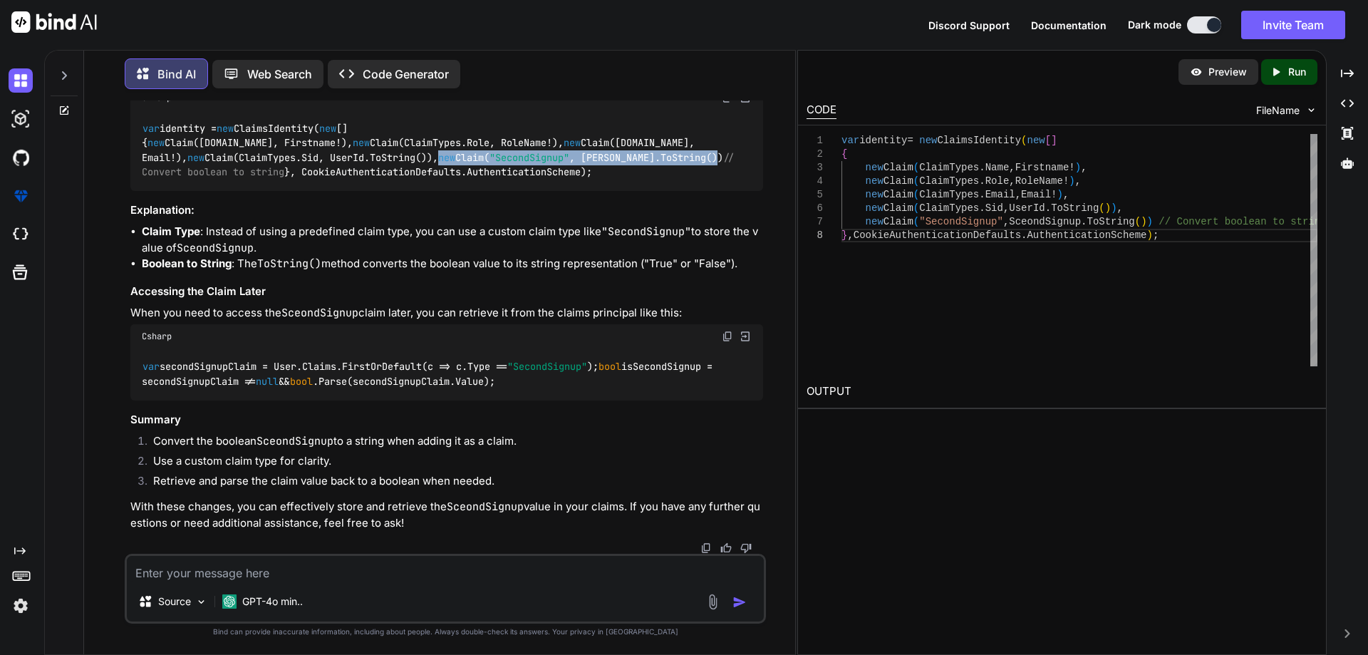
click at [456, 180] on code "var identity = new ClaimsIdentity( new [] { new Claim([DOMAIN_NAME], Firstname!…" at bounding box center [441, 150] width 599 height 58
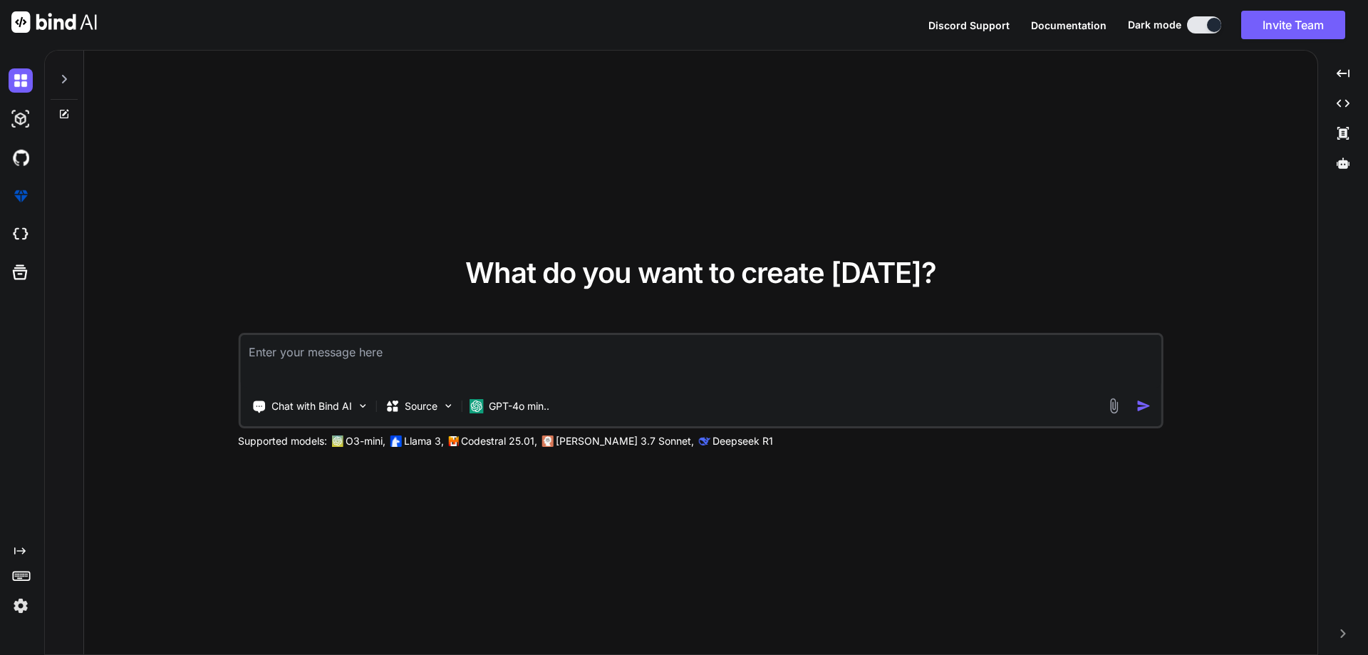
type textarea "x"
click at [563, 341] on textarea at bounding box center [700, 361] width 921 height 53
type textarea "h"
type textarea "x"
type textarea "hg"
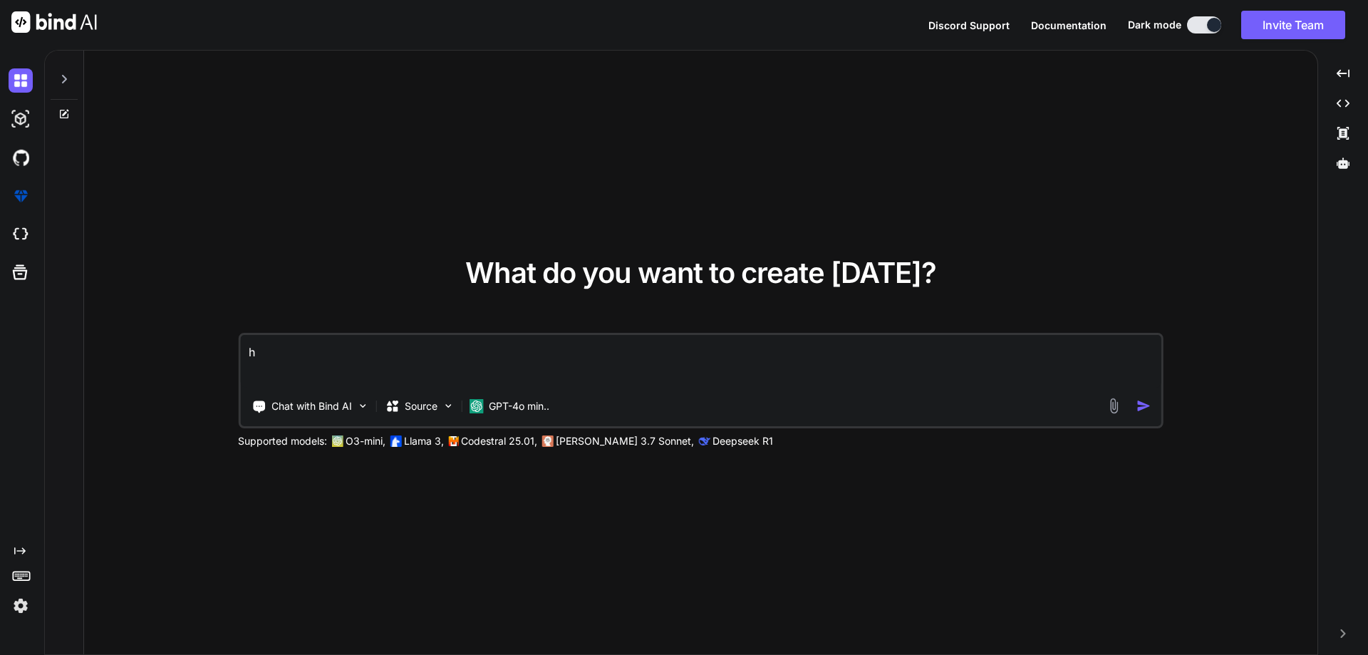
type textarea "x"
type textarea "hg"
click at [1143, 402] on img "button" at bounding box center [1144, 405] width 15 height 15
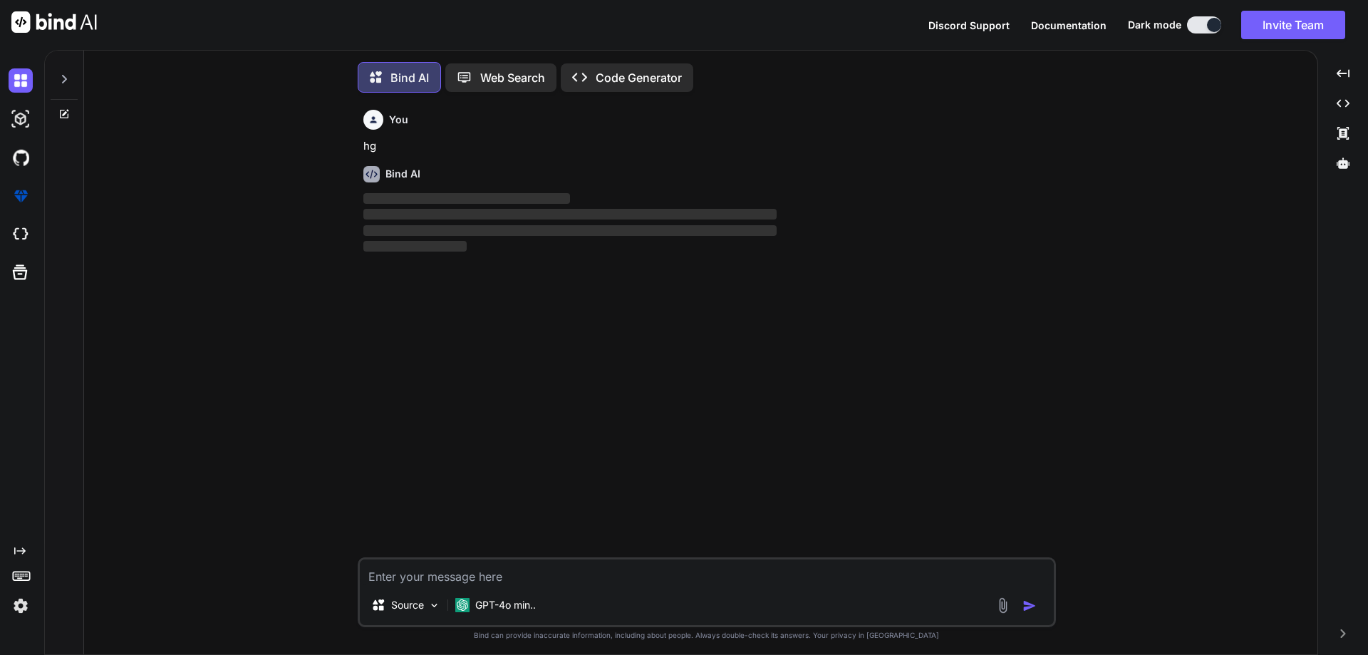
scroll to position [7, 0]
click at [21, 600] on img at bounding box center [21, 606] width 24 height 24
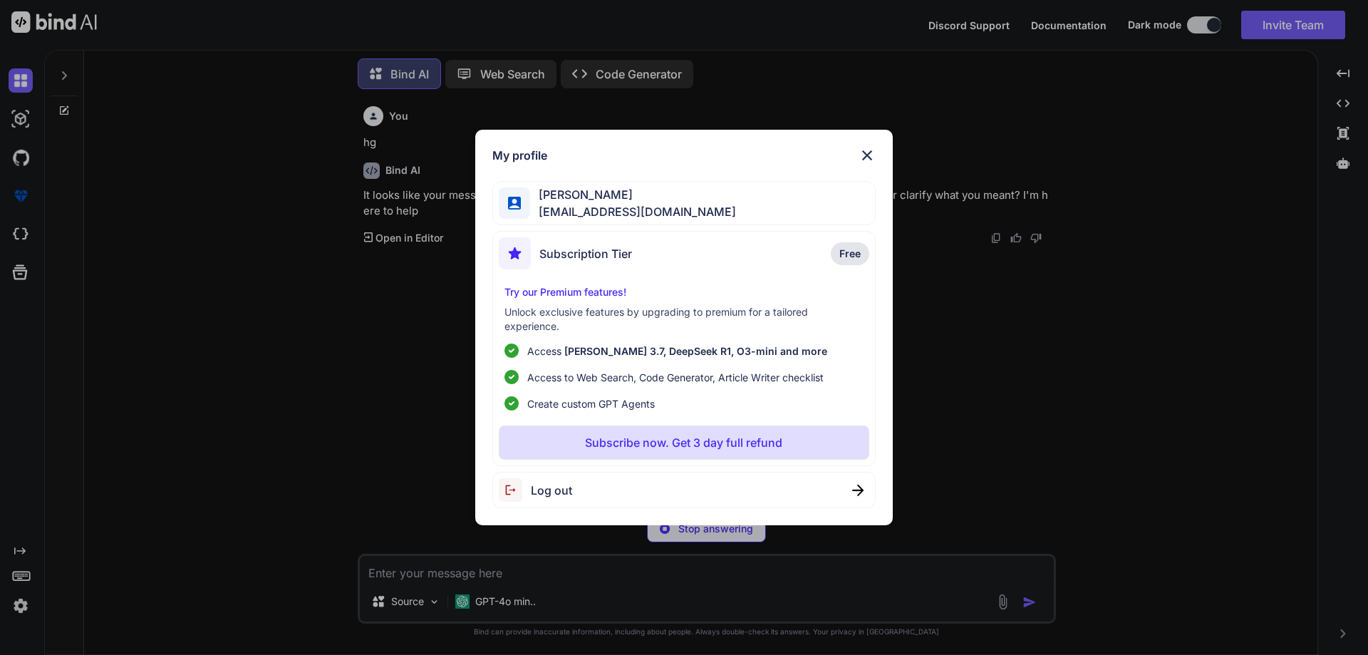
type textarea "x"
click at [866, 158] on img at bounding box center [867, 155] width 17 height 17
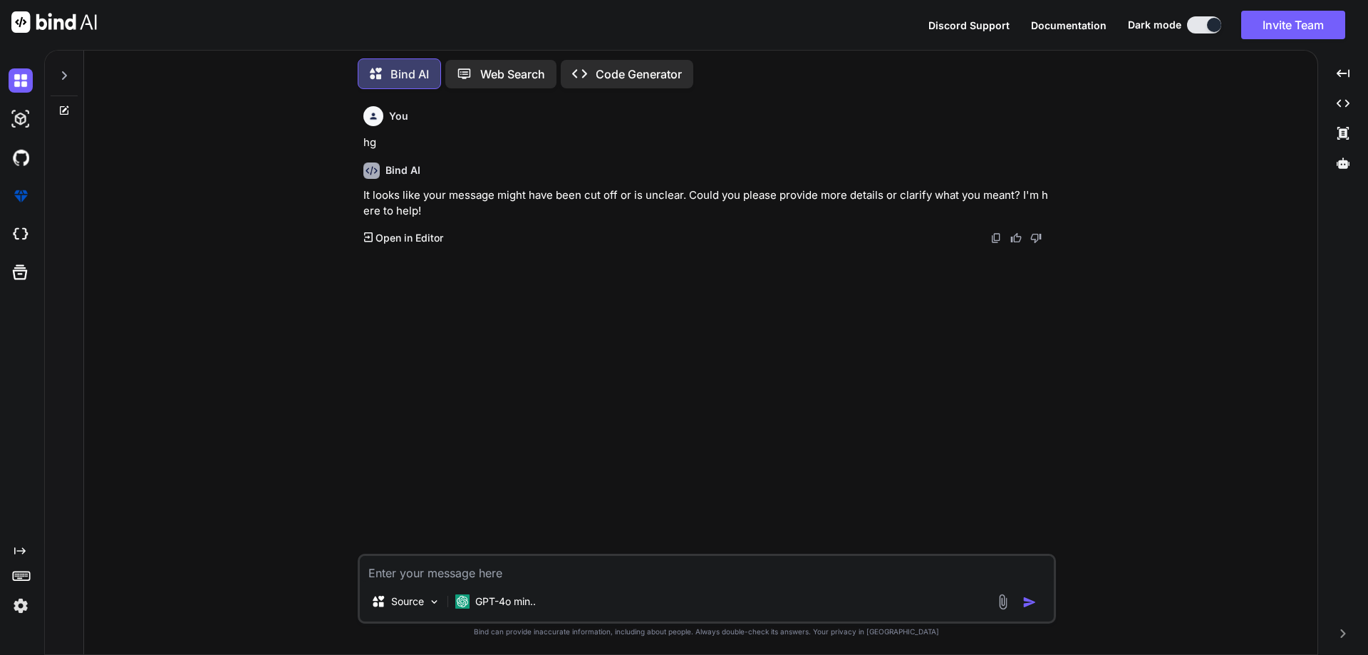
click at [64, 65] on div at bounding box center [64, 71] width 27 height 49
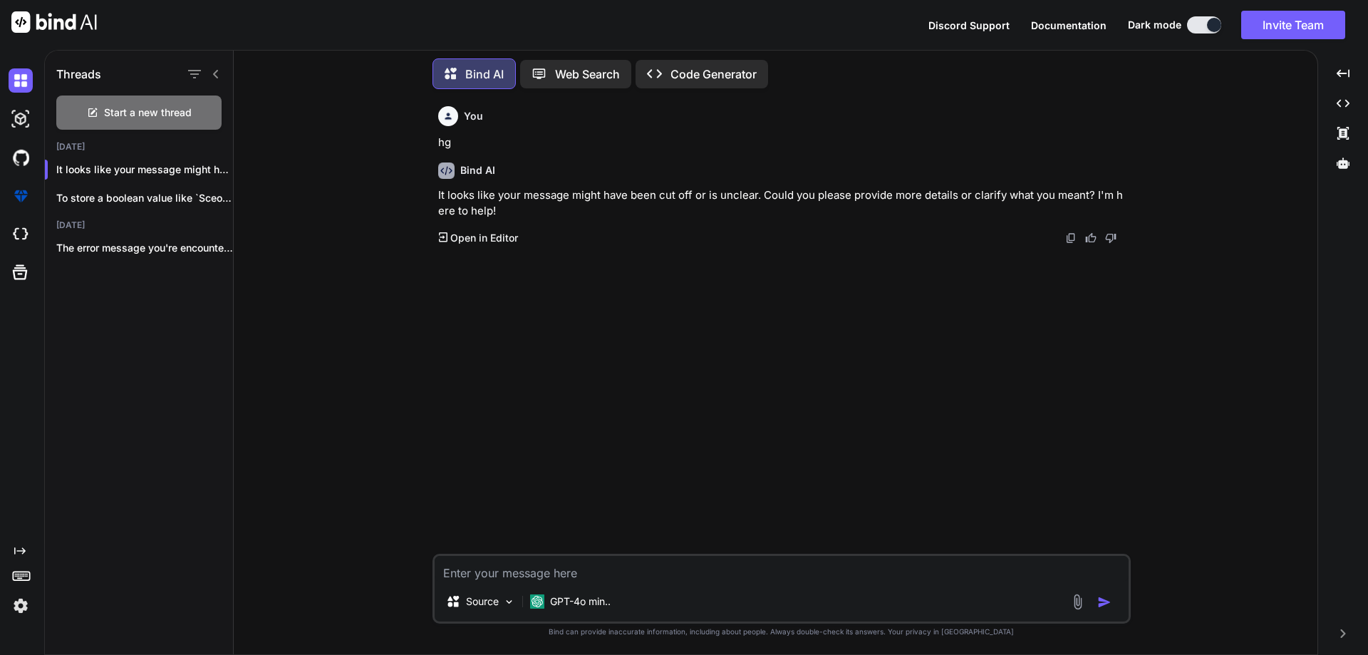
click at [14, 606] on img at bounding box center [21, 606] width 24 height 24
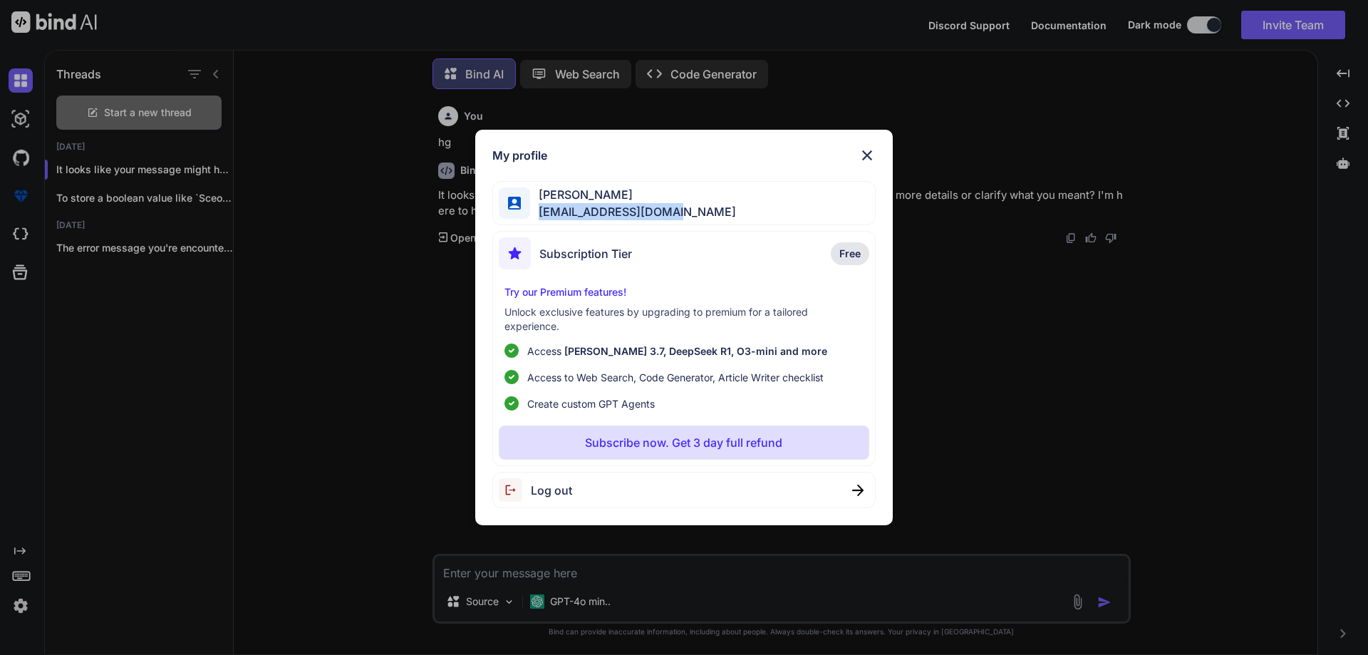
drag, startPoint x: 533, startPoint y: 215, endPoint x: 676, endPoint y: 222, distance: 143.4
click at [676, 222] on div "Zain Malik zainmalik@yopmail.com" at bounding box center [684, 203] width 384 height 45
click at [730, 213] on div "Zain Malik zainmalik@yopmail.com" at bounding box center [684, 203] width 384 height 45
drag, startPoint x: 616, startPoint y: 194, endPoint x: 543, endPoint y: 196, distance: 72.7
click at [543, 196] on span "Zain Malik" at bounding box center [633, 194] width 206 height 17
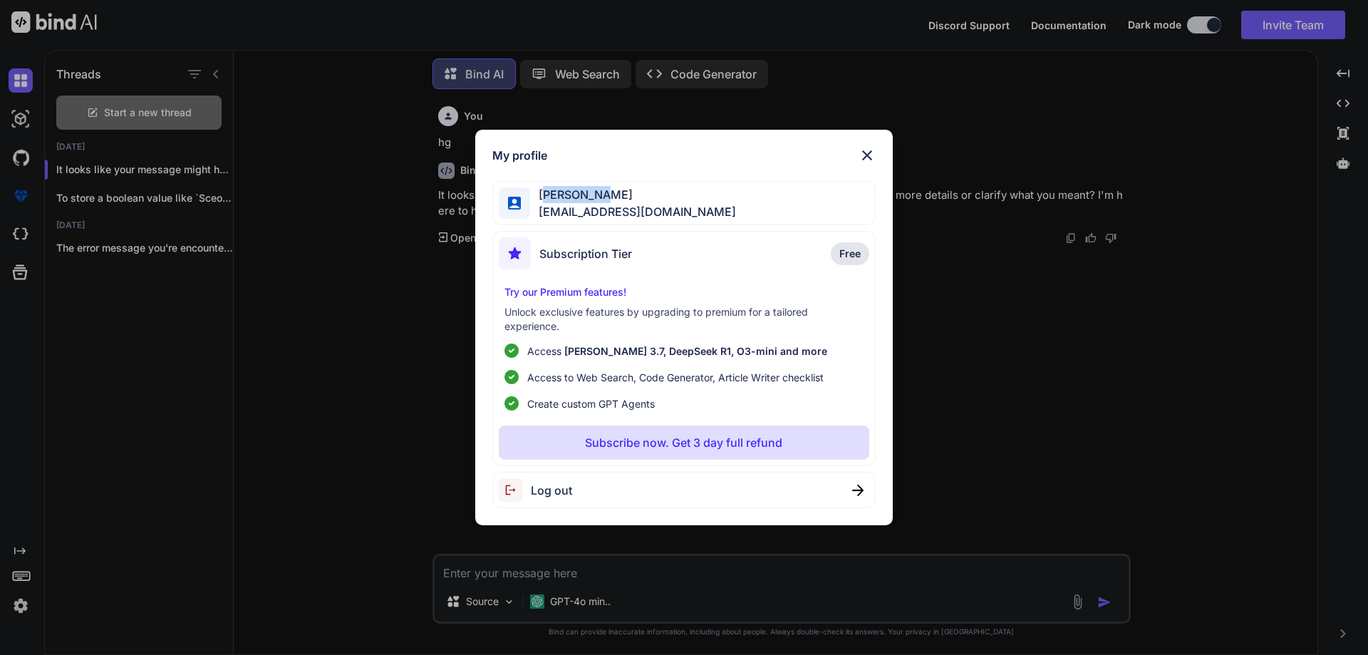
copy span "ain Malik"
click at [868, 153] on img at bounding box center [867, 155] width 17 height 17
